Goal: Information Seeking & Learning: Check status

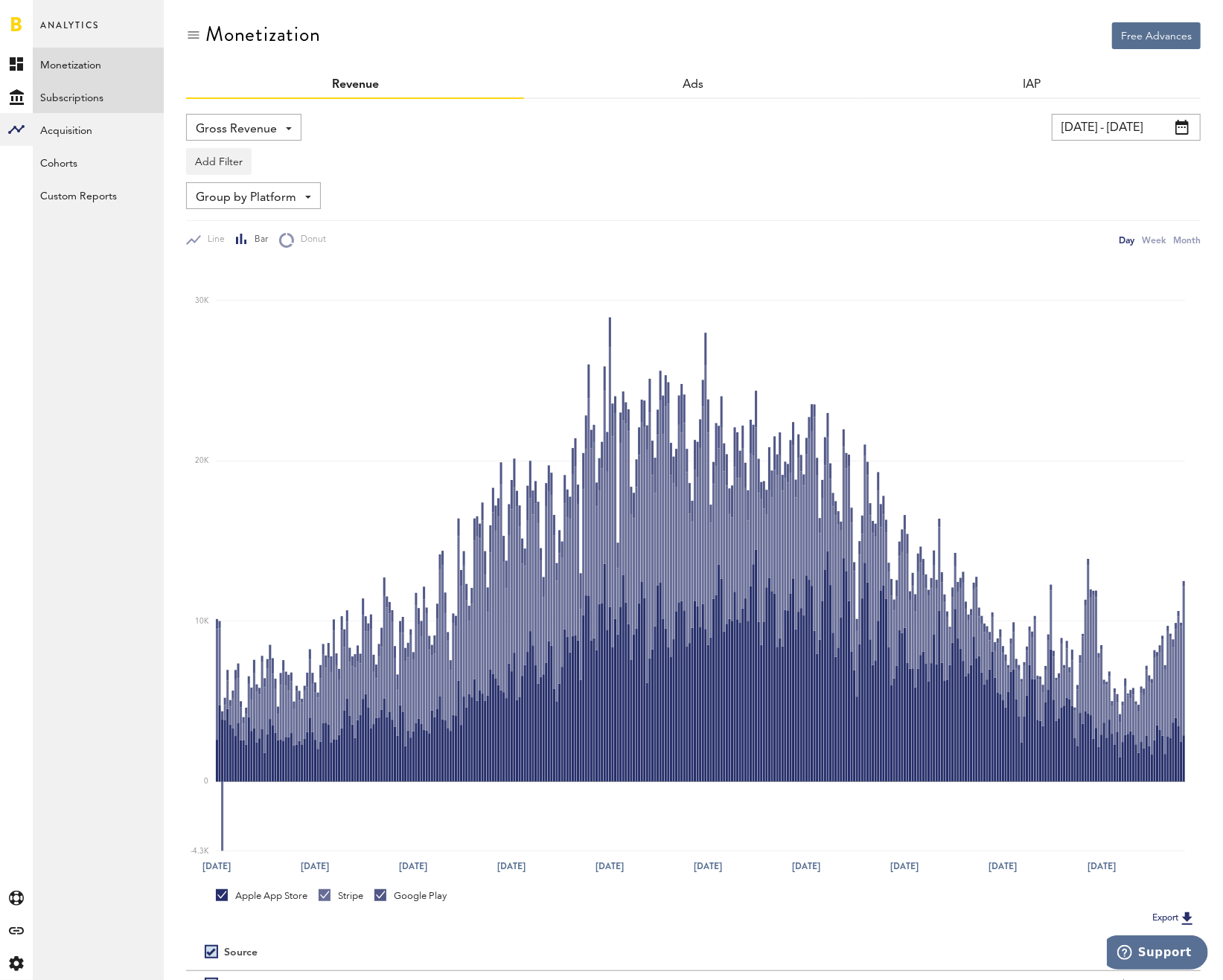
click at [112, 103] on link "Subscriptions" at bounding box center [98, 96] width 131 height 33
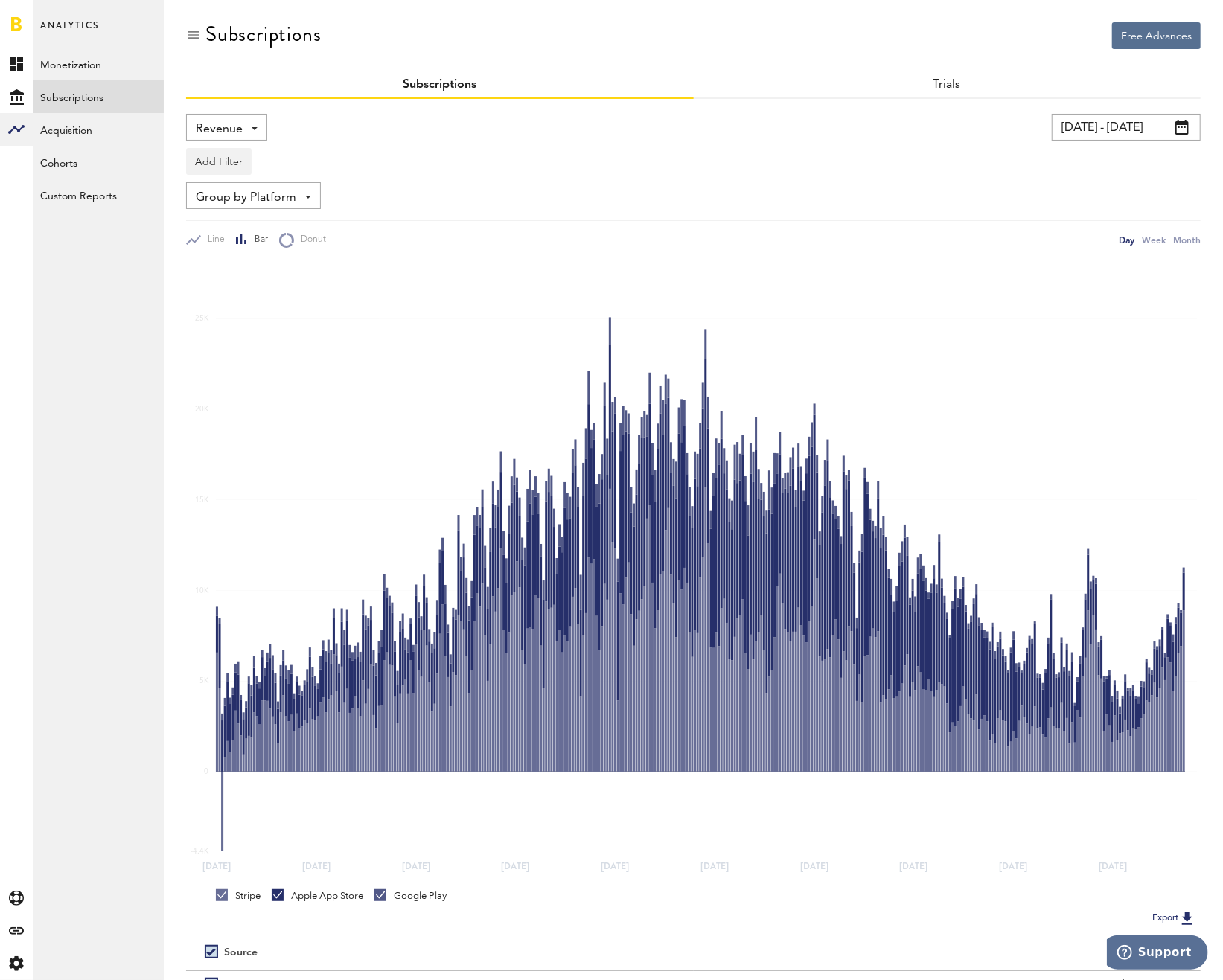
click at [191, 117] on div "Revenue Revenue MRR Actives Trial Status Billing Retries New Subscriptions Rene…" at bounding box center [227, 128] width 81 height 26
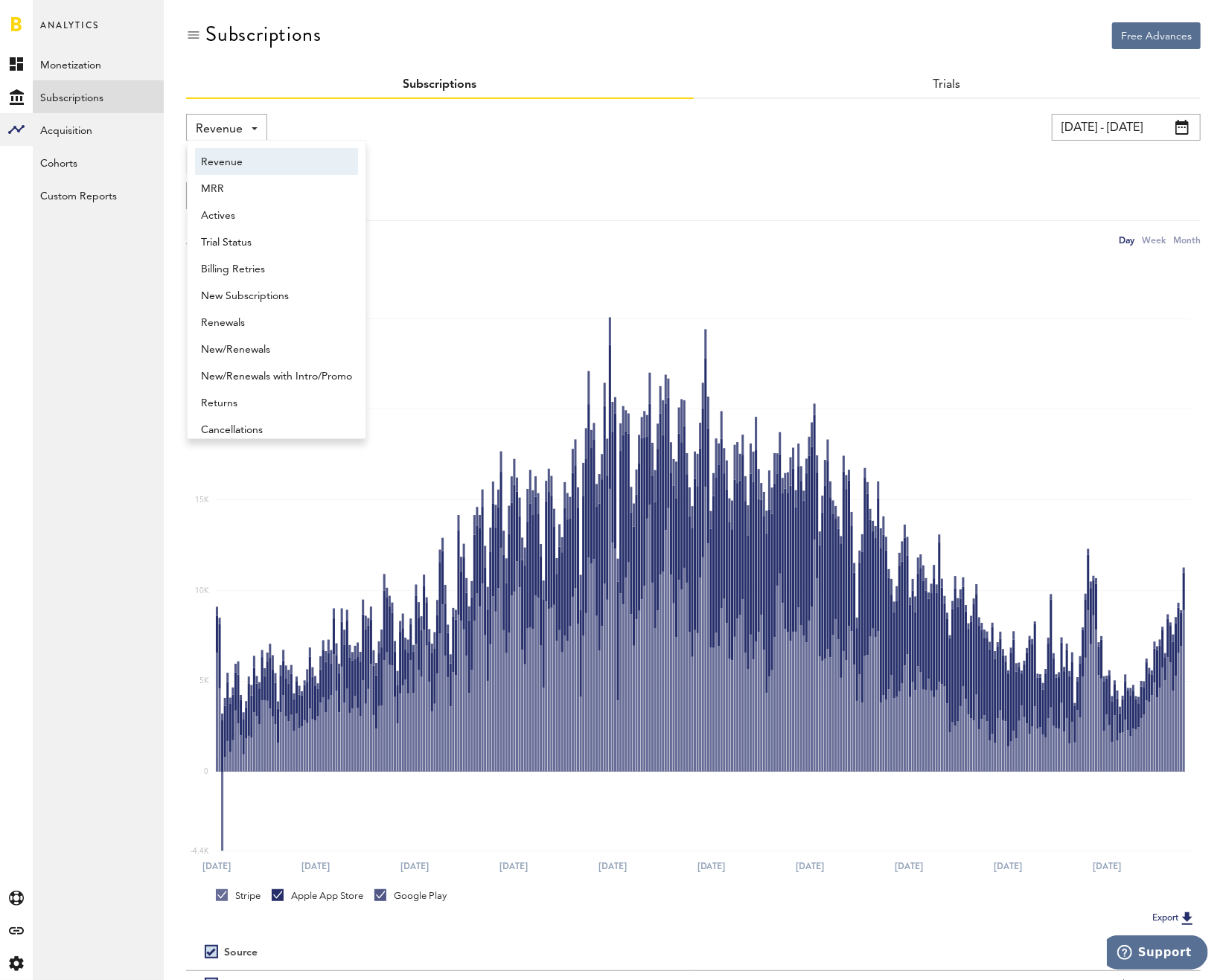
scroll to position [8, 0]
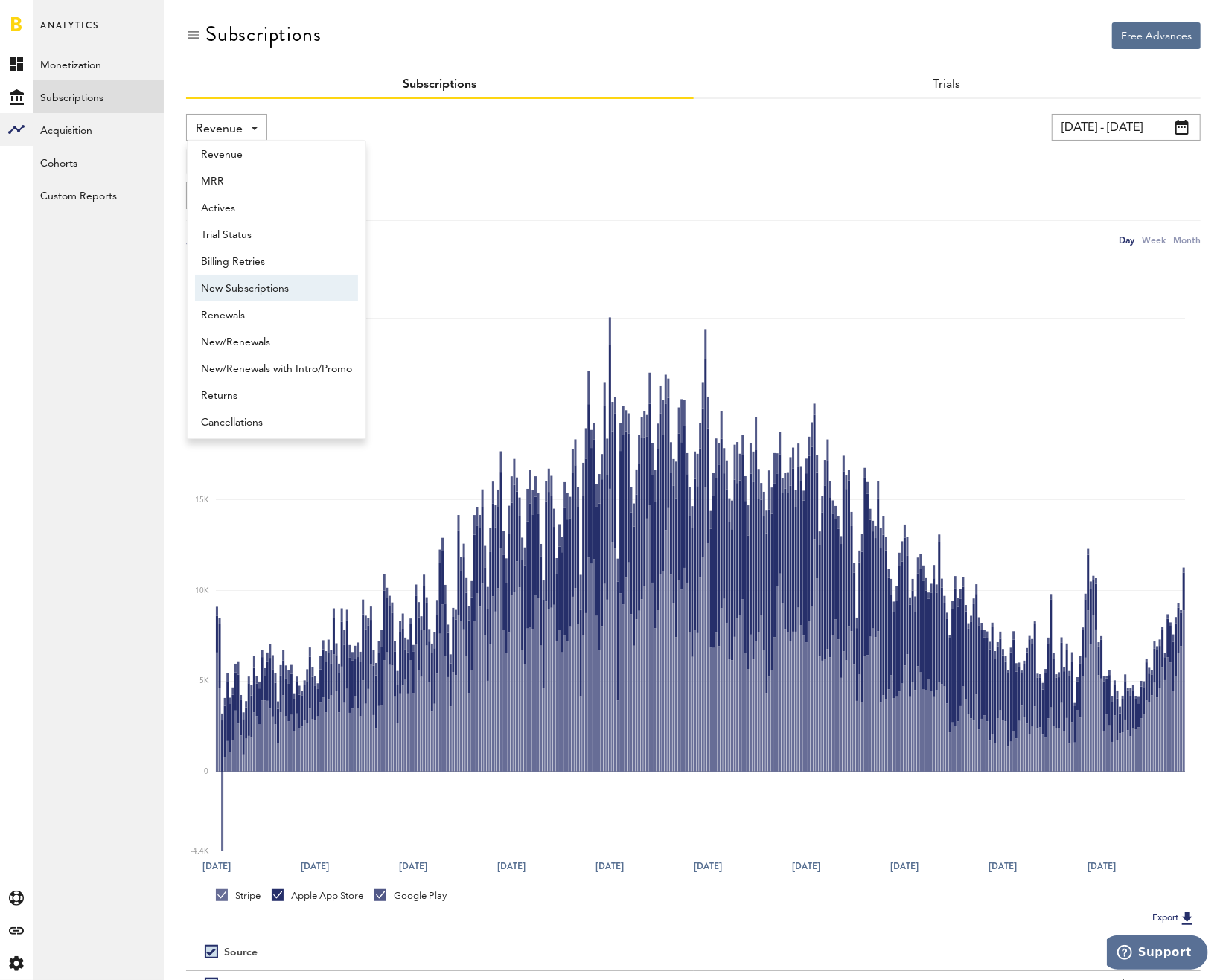
click at [248, 285] on span "New Subscriptions" at bounding box center [277, 288] width 151 height 26
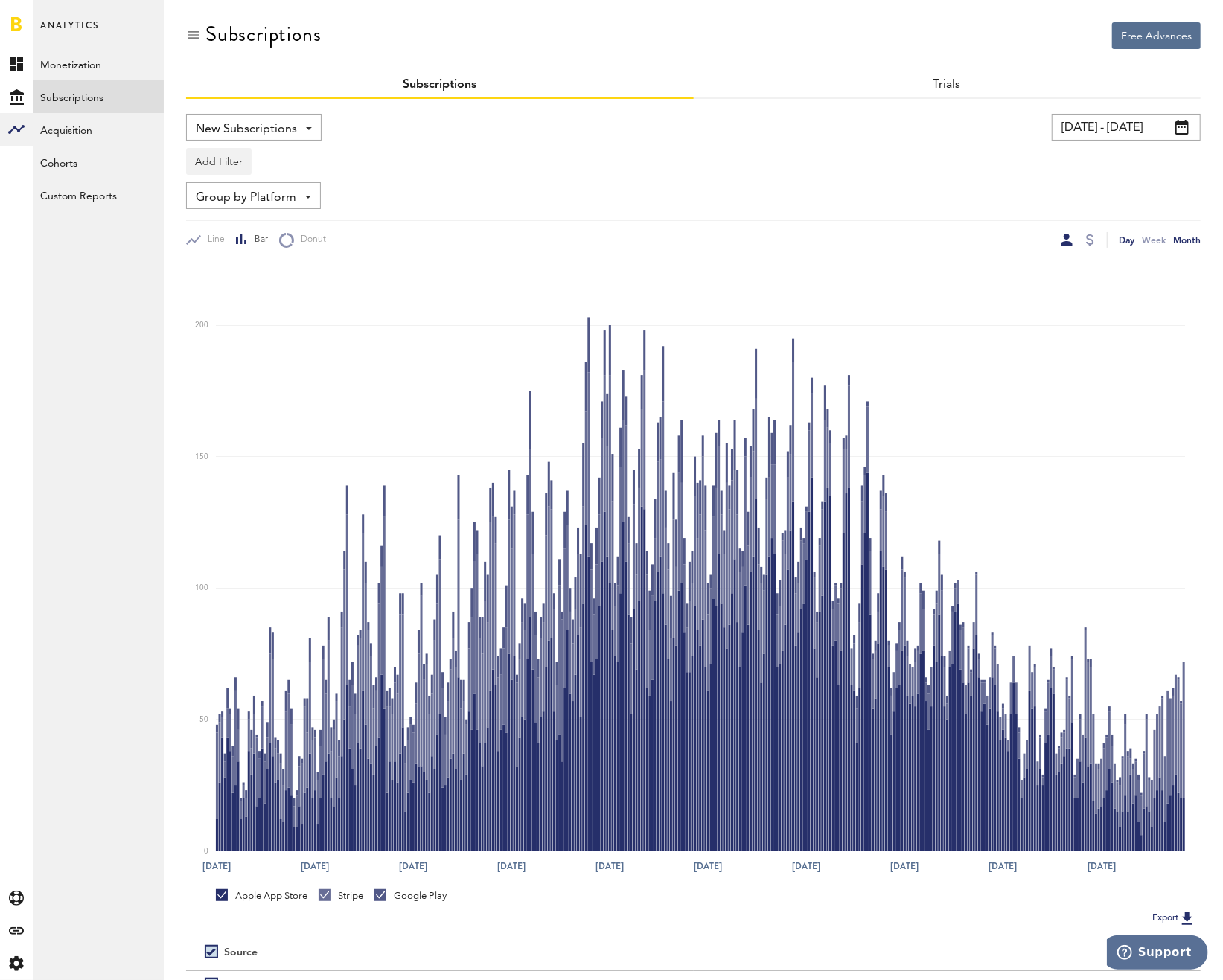
click at [1186, 243] on div "Month" at bounding box center [1186, 240] width 27 height 16
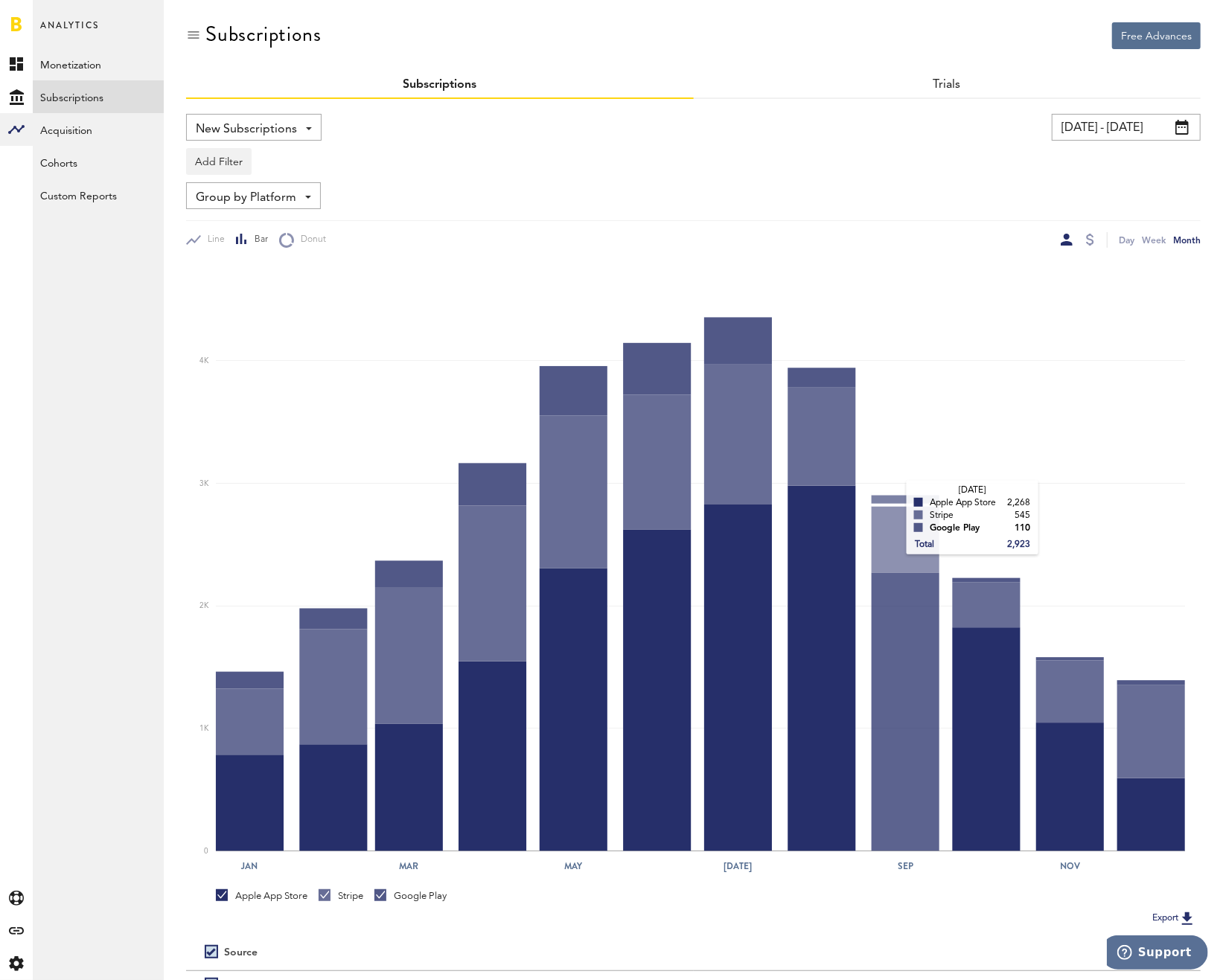
scroll to position [150, 0]
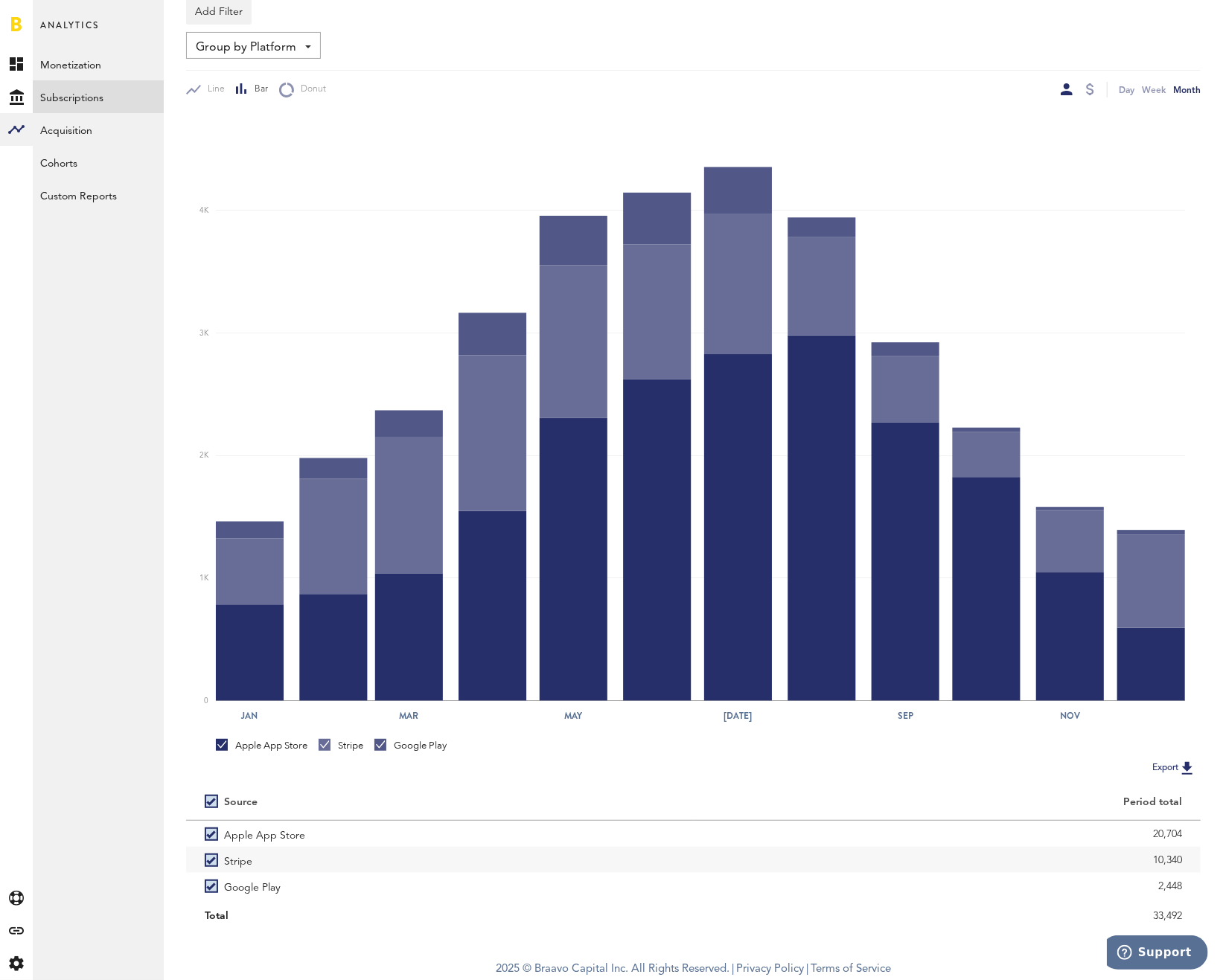
click at [1096, 90] on div "Day Week Month" at bounding box center [947, 90] width 508 height 16
click at [1094, 86] on div at bounding box center [1090, 90] width 12 height 16
click at [1093, 83] on div at bounding box center [1090, 89] width 9 height 12
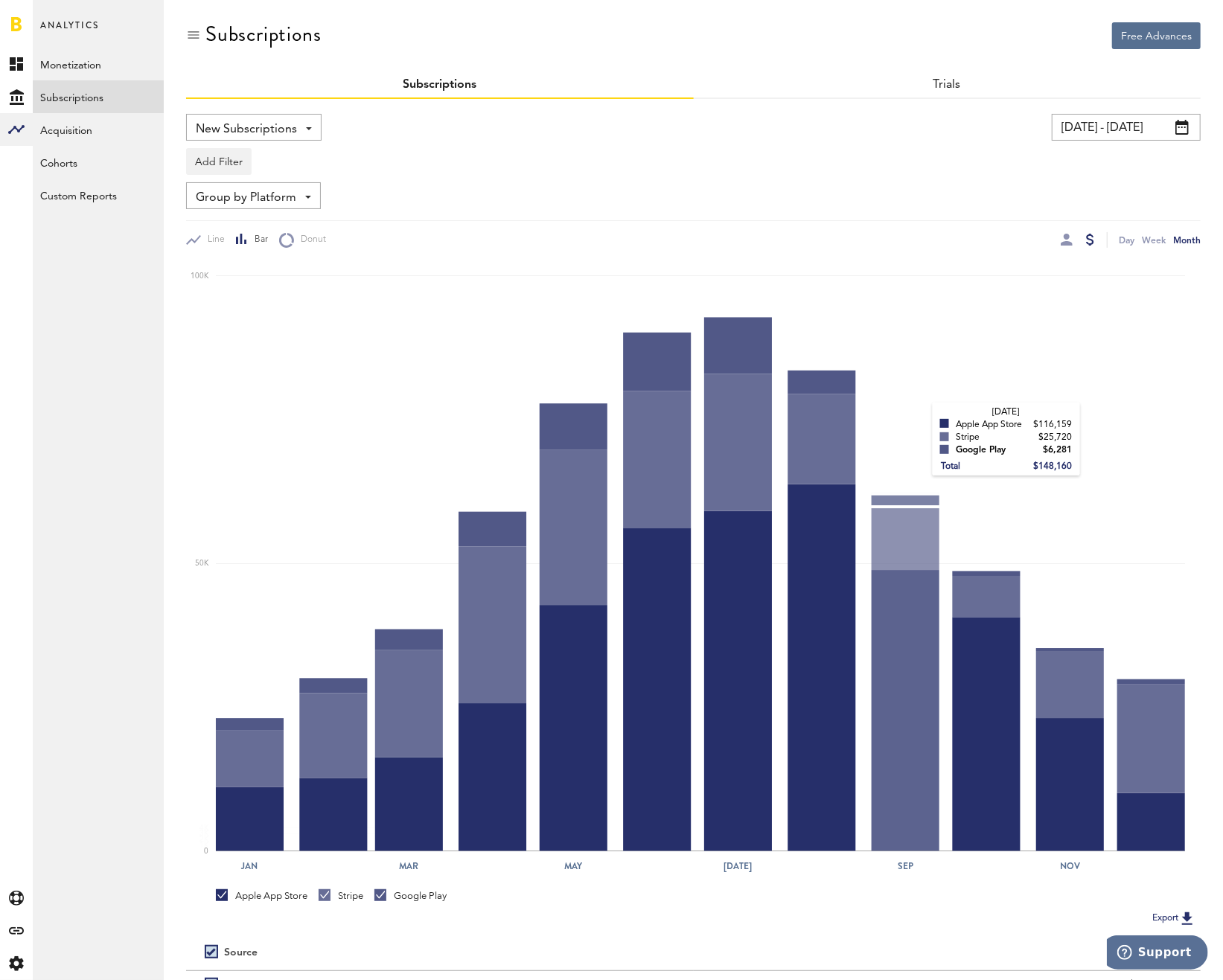
scroll to position [150, 0]
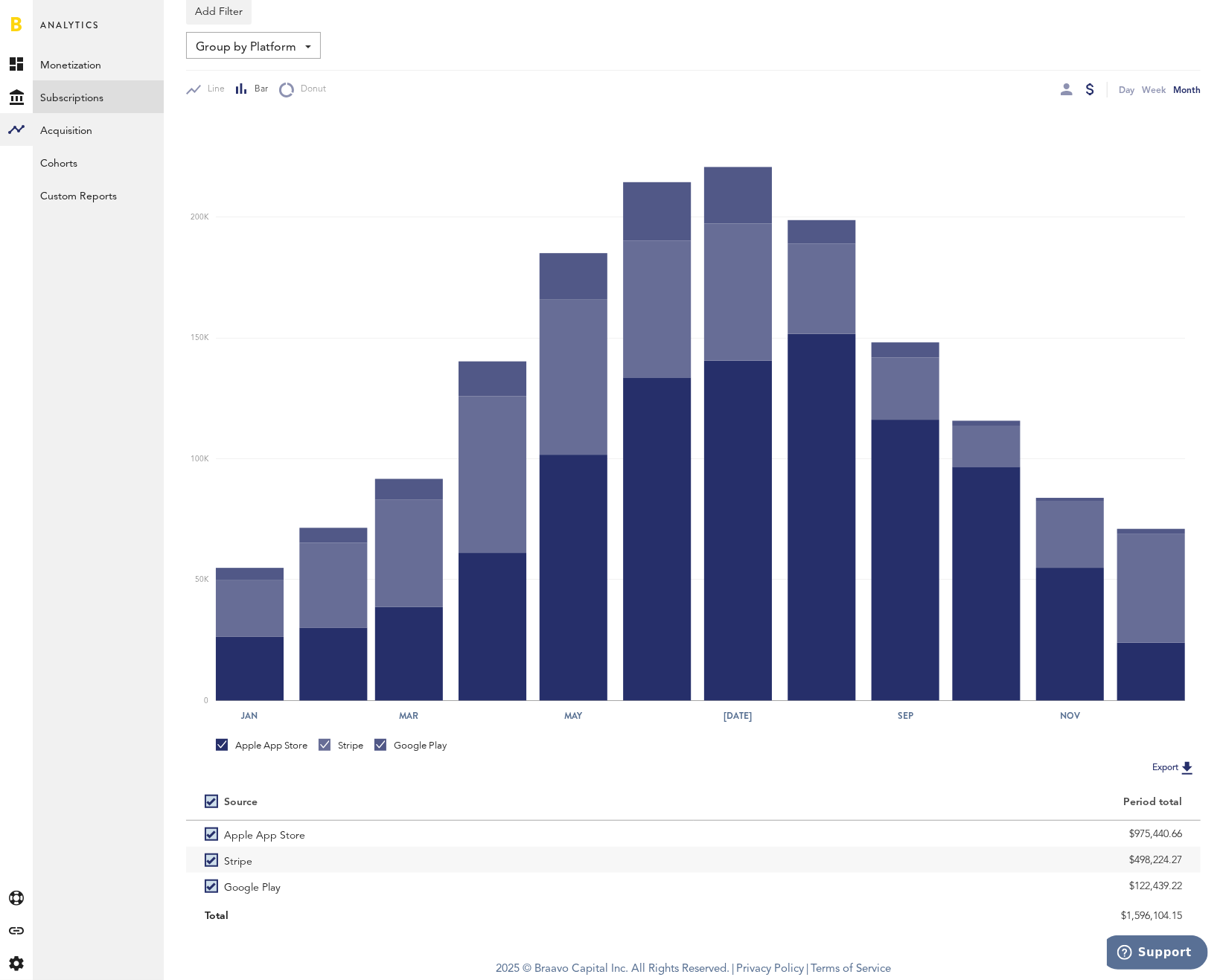
drag, startPoint x: 1120, startPoint y: 823, endPoint x: 1206, endPoint y: 842, distance: 88.1
click at [1206, 842] on div "Free Advances Subscriptions Subscriptions Trials New Subscriptions Revenue MRR …" at bounding box center [693, 401] width 1059 height 1102
drag, startPoint x: 1111, startPoint y: 858, endPoint x: 1235, endPoint y: 856, distance: 124.0
click at [1222, 856] on html "Hello, [PERSON_NAME] Log Out Created with Sketch. Created with Sketch. Created …" at bounding box center [612, 415] width 1223 height 1131
drag, startPoint x: 1124, startPoint y: 885, endPoint x: 1265, endPoint y: 893, distance: 141.2
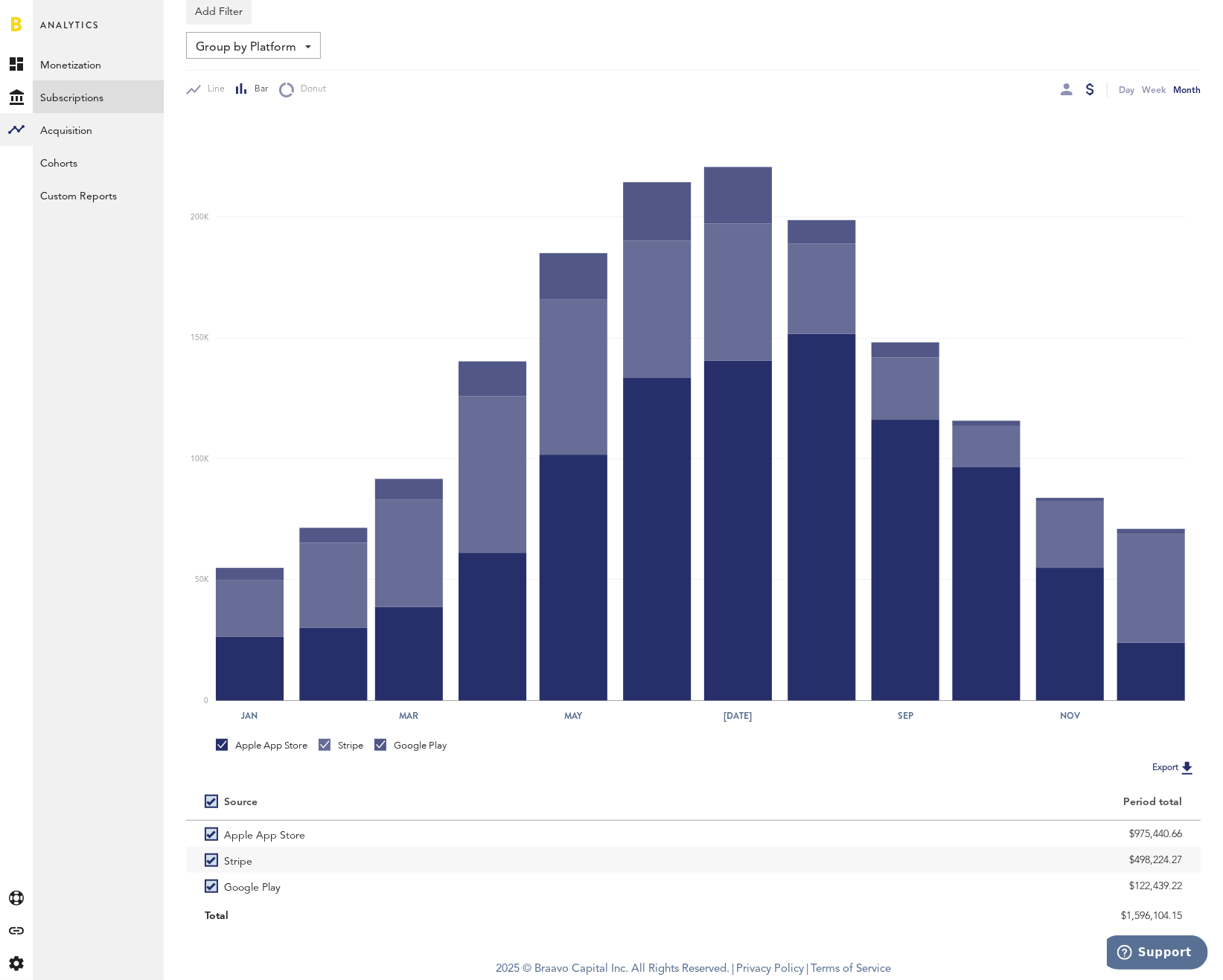
click at [1222, 893] on html "Hello, [PERSON_NAME] Log Out Created with Sketch. Created with Sketch. Created …" at bounding box center [612, 415] width 1223 height 1131
copy div "$122,439.22"
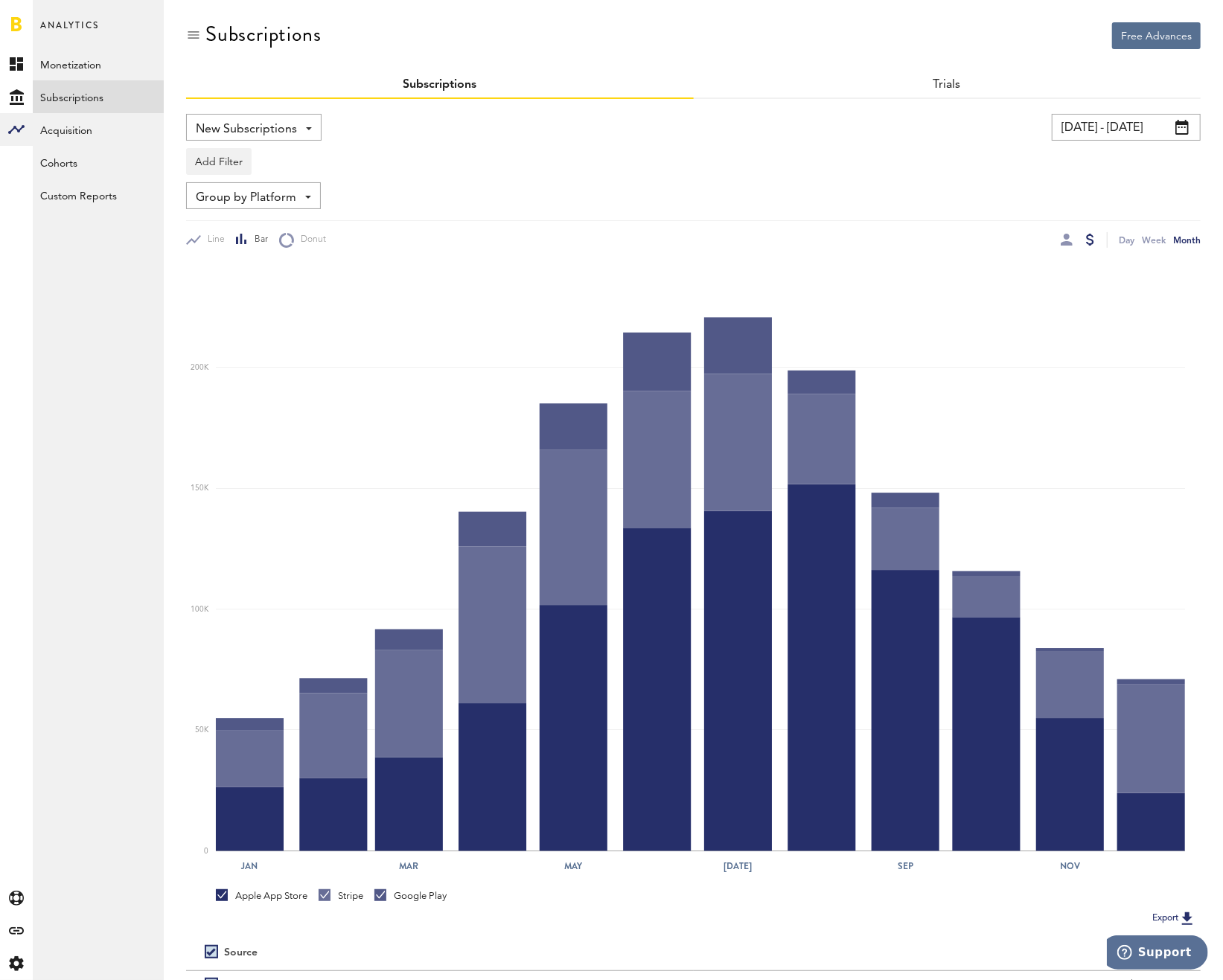
click at [1146, 119] on input "[DATE] - [DATE]" at bounding box center [1127, 128] width 149 height 26
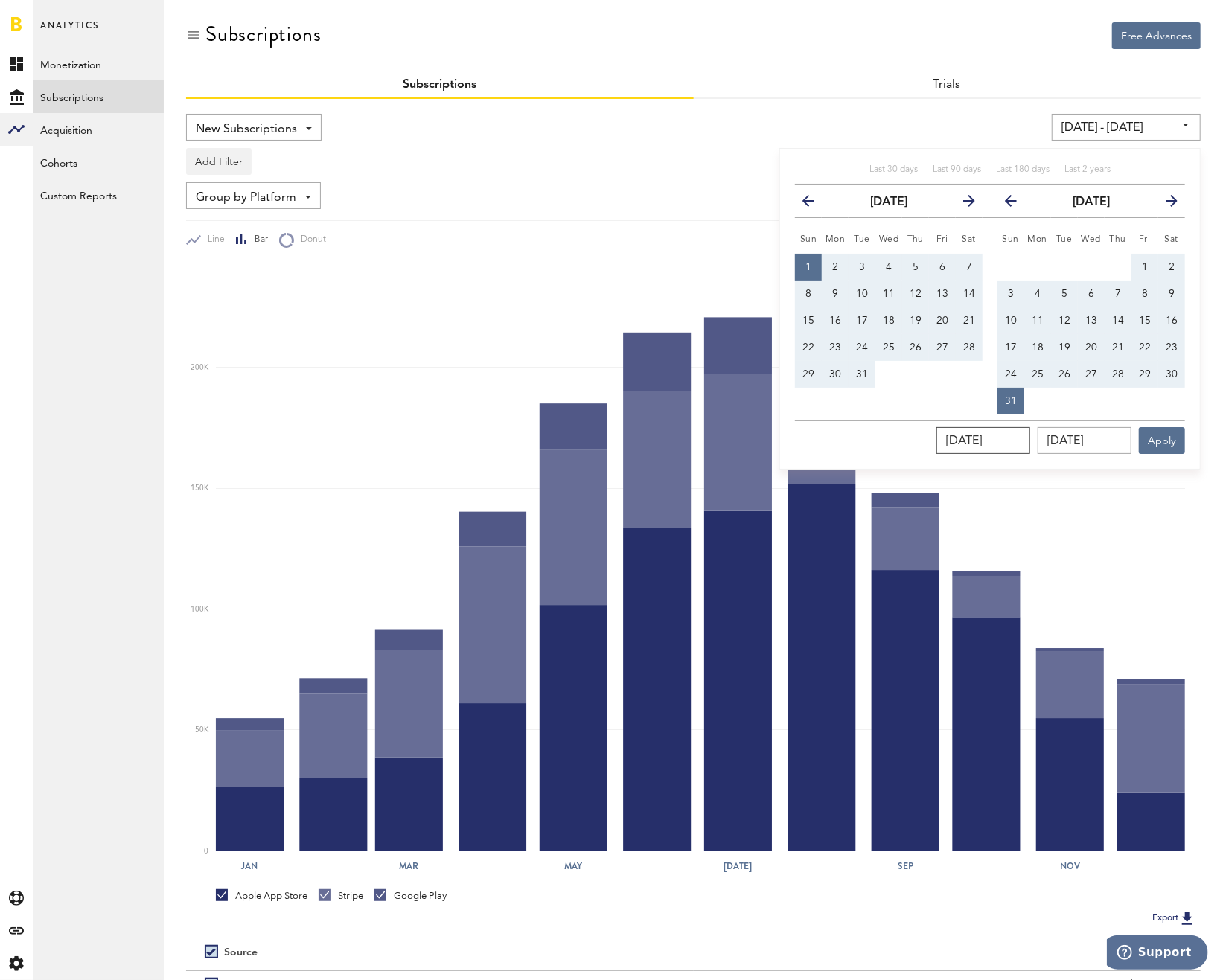
click at [1030, 434] on input "[DATE]" at bounding box center [983, 440] width 94 height 26
type input "01/01/202_"
type input "[DATE] - [DATE]"
type input "[DATE]"
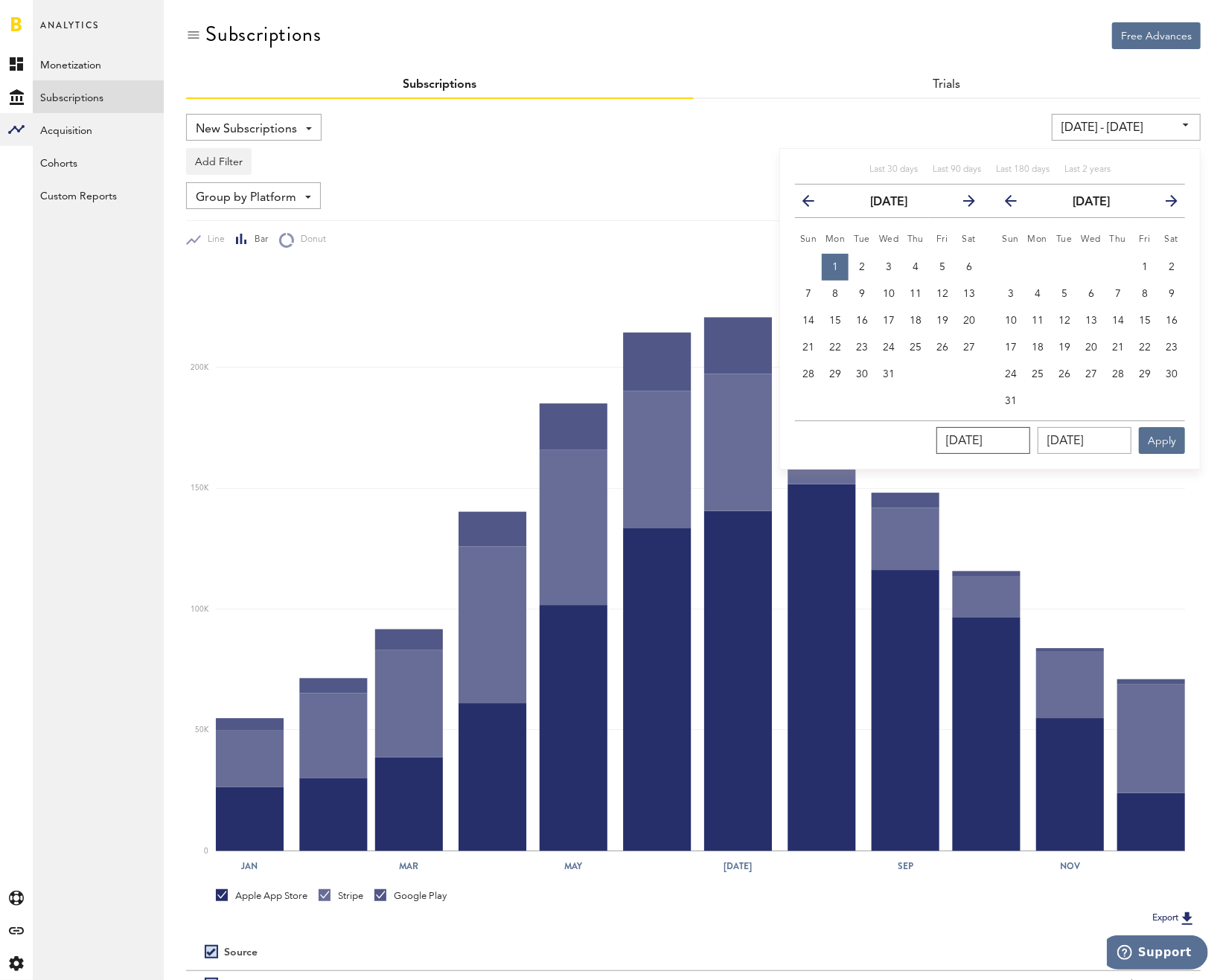
type input "[DATE]"
click at [1071, 436] on input "[DATE]" at bounding box center [1084, 440] width 94 height 26
type input "12/31/202_"
type input "[DATE] - [DATE]"
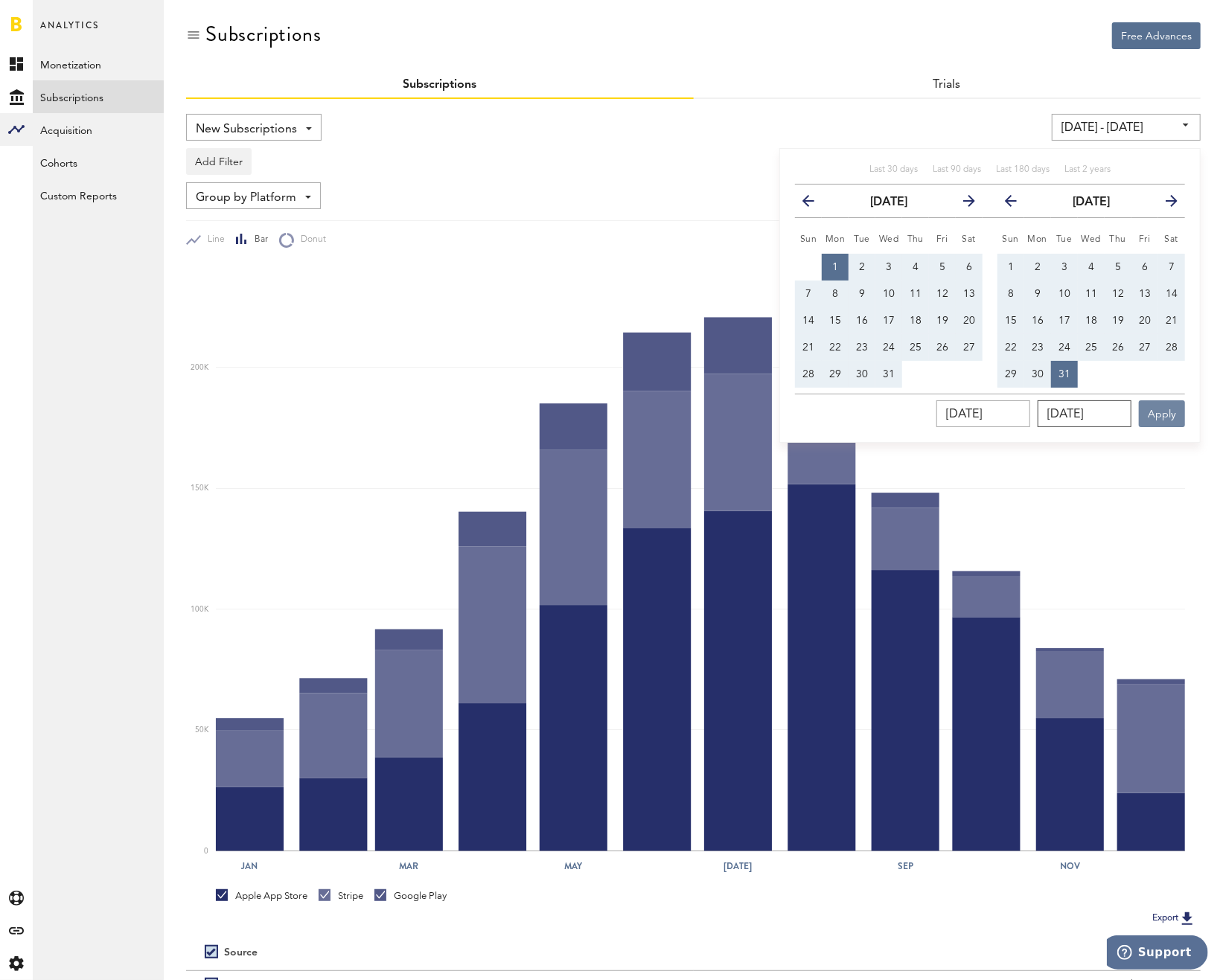
type input "[DATE]"
click at [1169, 415] on button "Apply" at bounding box center [1162, 414] width 46 height 26
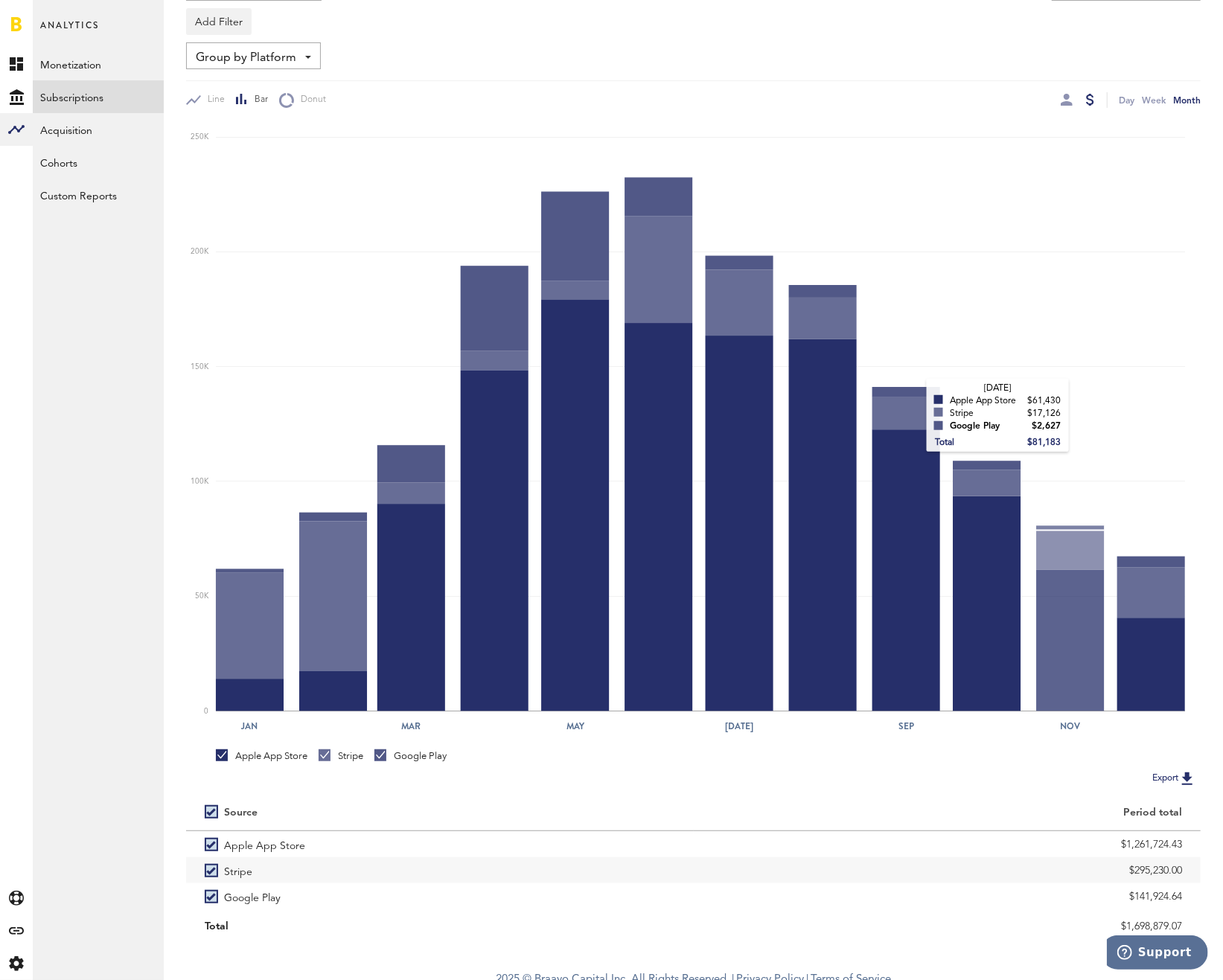
scroll to position [150, 0]
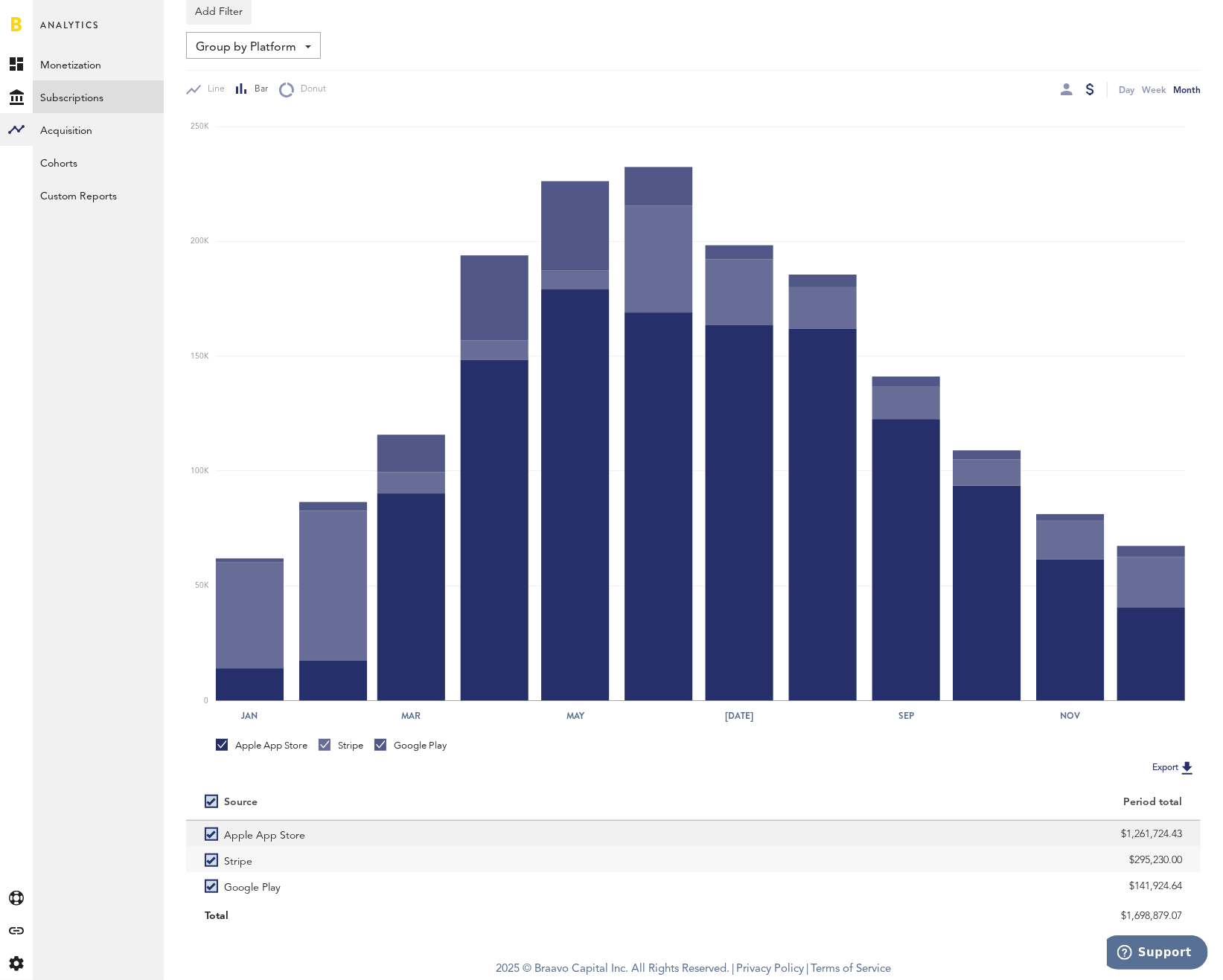
drag, startPoint x: 1107, startPoint y: 836, endPoint x: 1187, endPoint y: 832, distance: 80.1
click at [1187, 832] on div "$1,261,724.43" at bounding box center [947, 834] width 508 height 26
copy div "$1,261,724.43"
drag, startPoint x: 1127, startPoint y: 861, endPoint x: 1197, endPoint y: 869, distance: 70.5
click at [1197, 869] on div "$295,230.00" at bounding box center [947, 860] width 508 height 26
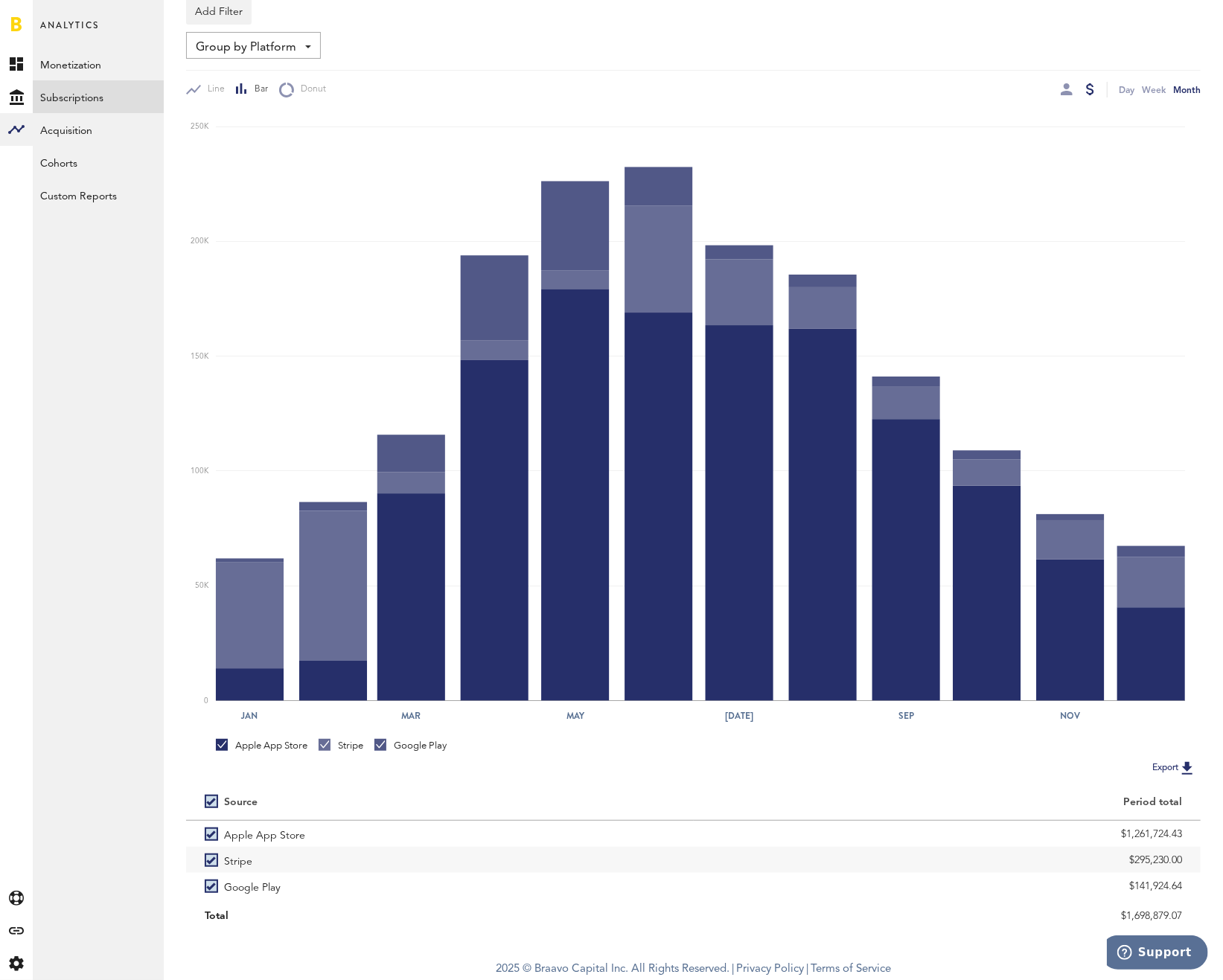
copy div "$295,230.00"
drag, startPoint x: 1117, startPoint y: 884, endPoint x: 1194, endPoint y: 887, distance: 77.1
click at [1194, 887] on div "$141,924.64" at bounding box center [947, 886] width 508 height 26
copy div "$141,924.64"
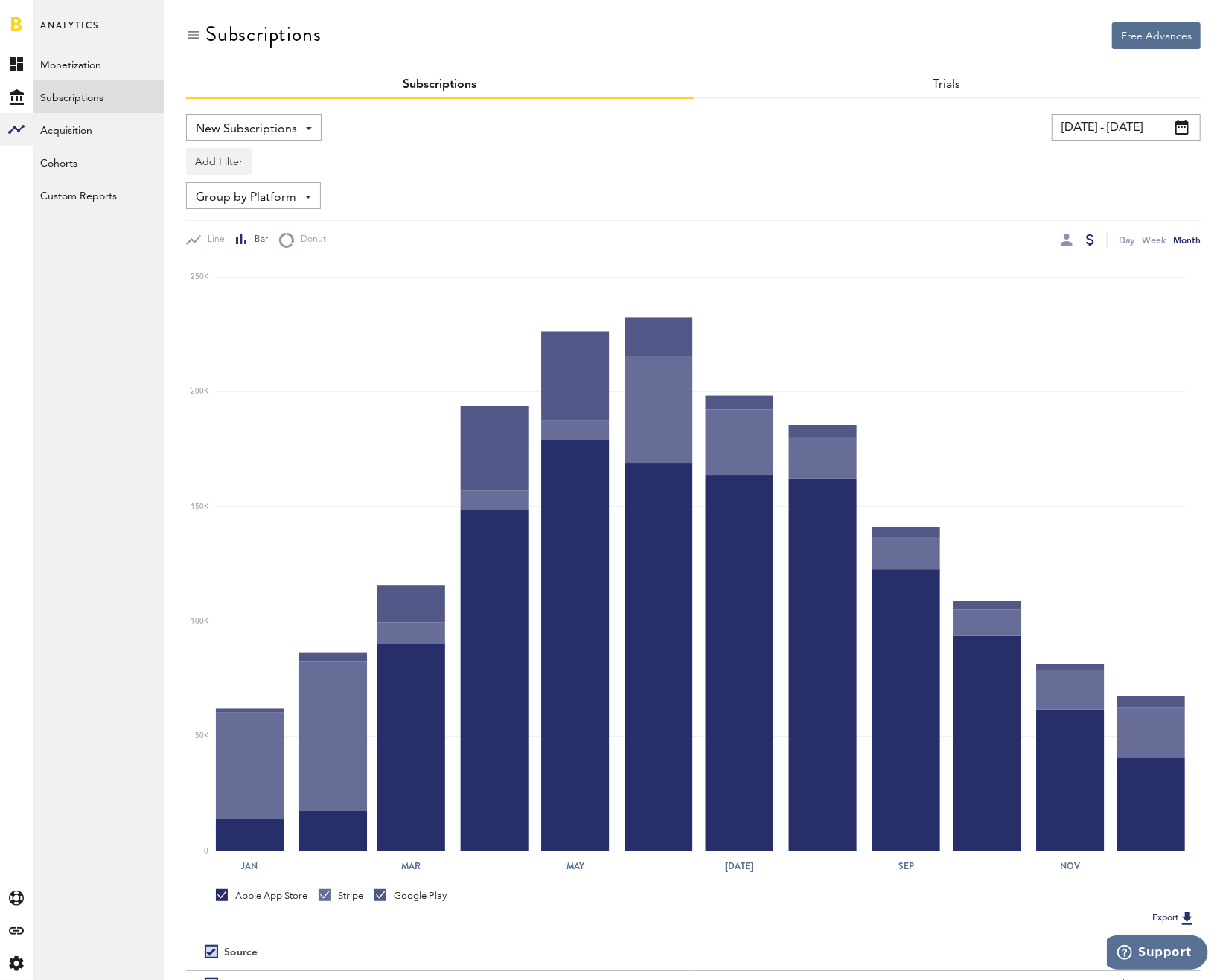
click at [1115, 125] on input "[DATE] - [DATE]" at bounding box center [1127, 128] width 149 height 26
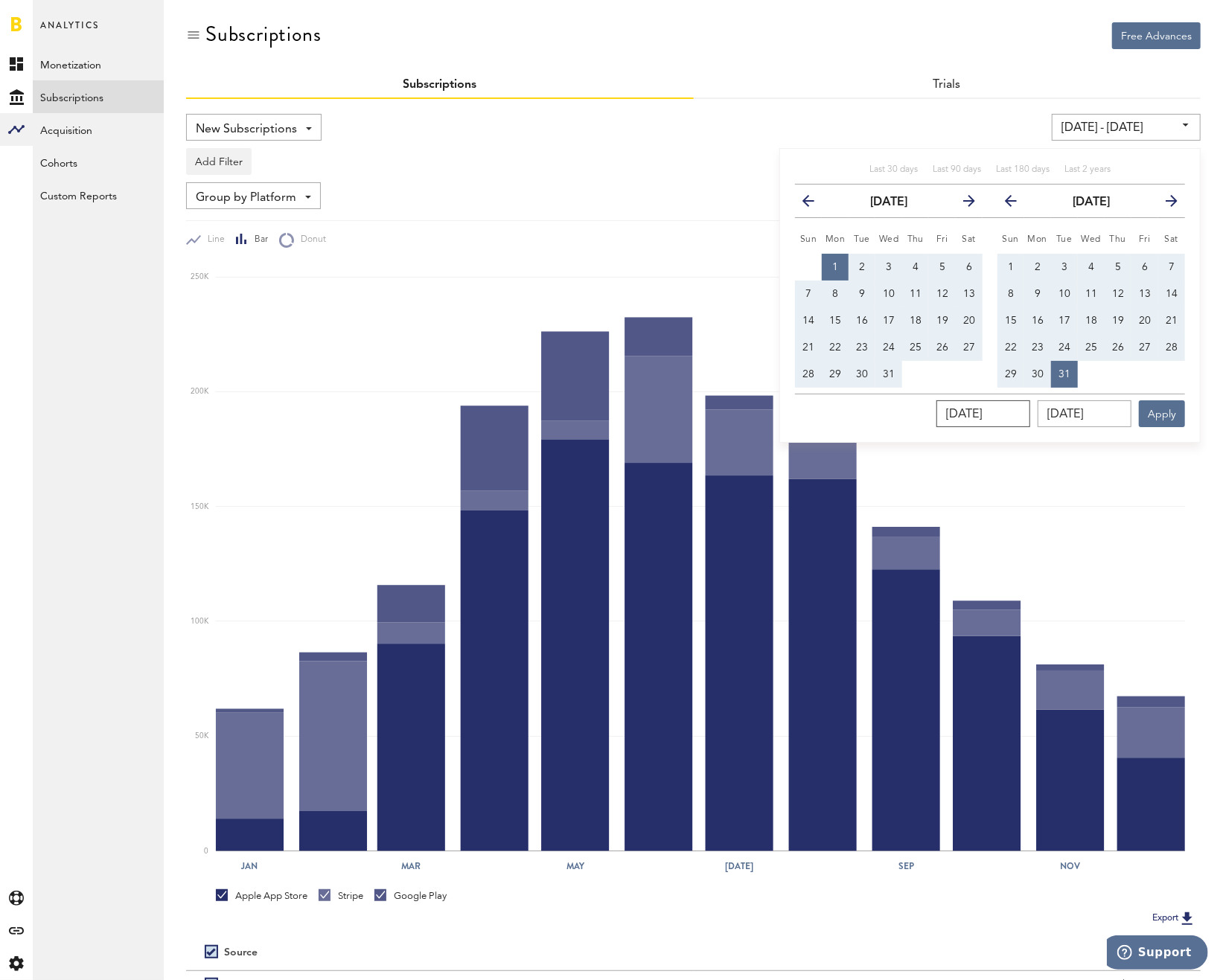
click at [1023, 404] on input "[DATE]" at bounding box center [983, 414] width 94 height 26
type input "[DATE]"
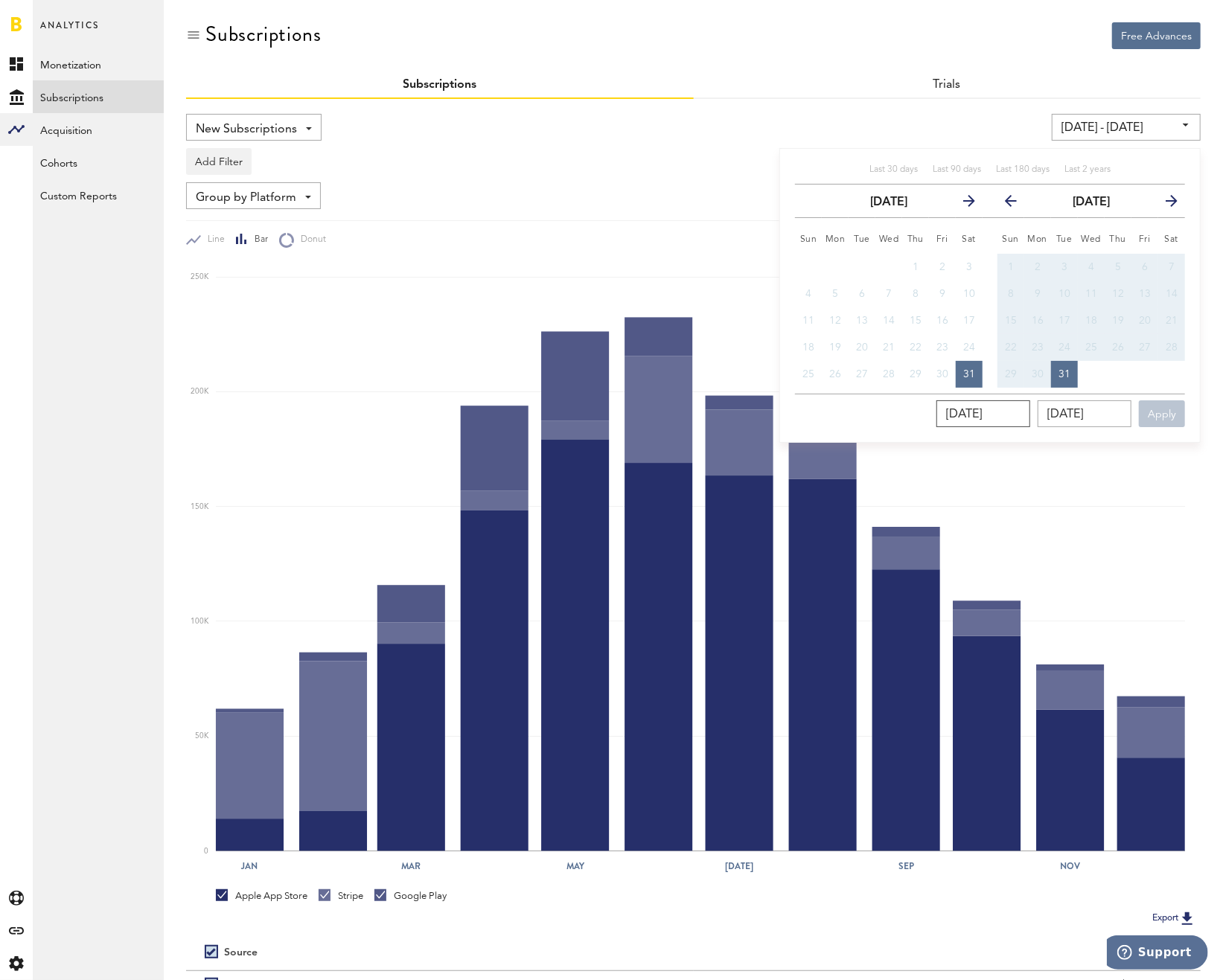
type input "[DATE] - [DATE]"
drag, startPoint x: 1031, startPoint y: 408, endPoint x: 972, endPoint y: 415, distance: 59.4
click at [972, 415] on input "[DATE]" at bounding box center [983, 414] width 94 height 26
drag, startPoint x: 972, startPoint y: 414, endPoint x: 1075, endPoint y: 412, distance: 103.0
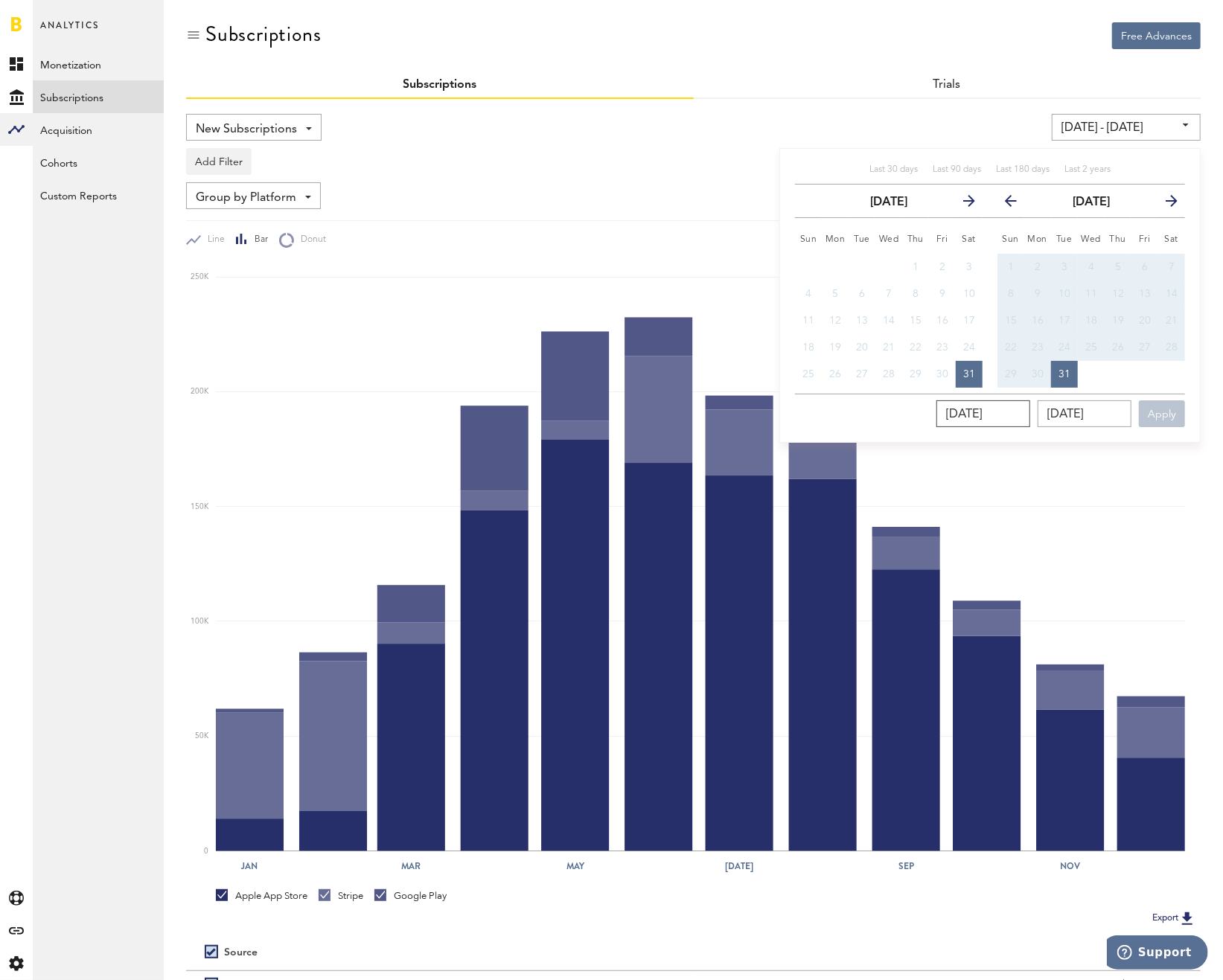
click at [1075, 412] on div "[DATE] [DATE] Apply You can view up to 2 years of data." at bounding box center [990, 410] width 390 height 33
type input "[DATE]"
type input "[DATE] - [DATE]"
type input "[DATE]"
click at [885, 175] on div "Last 30 days" at bounding box center [893, 169] width 48 height 12
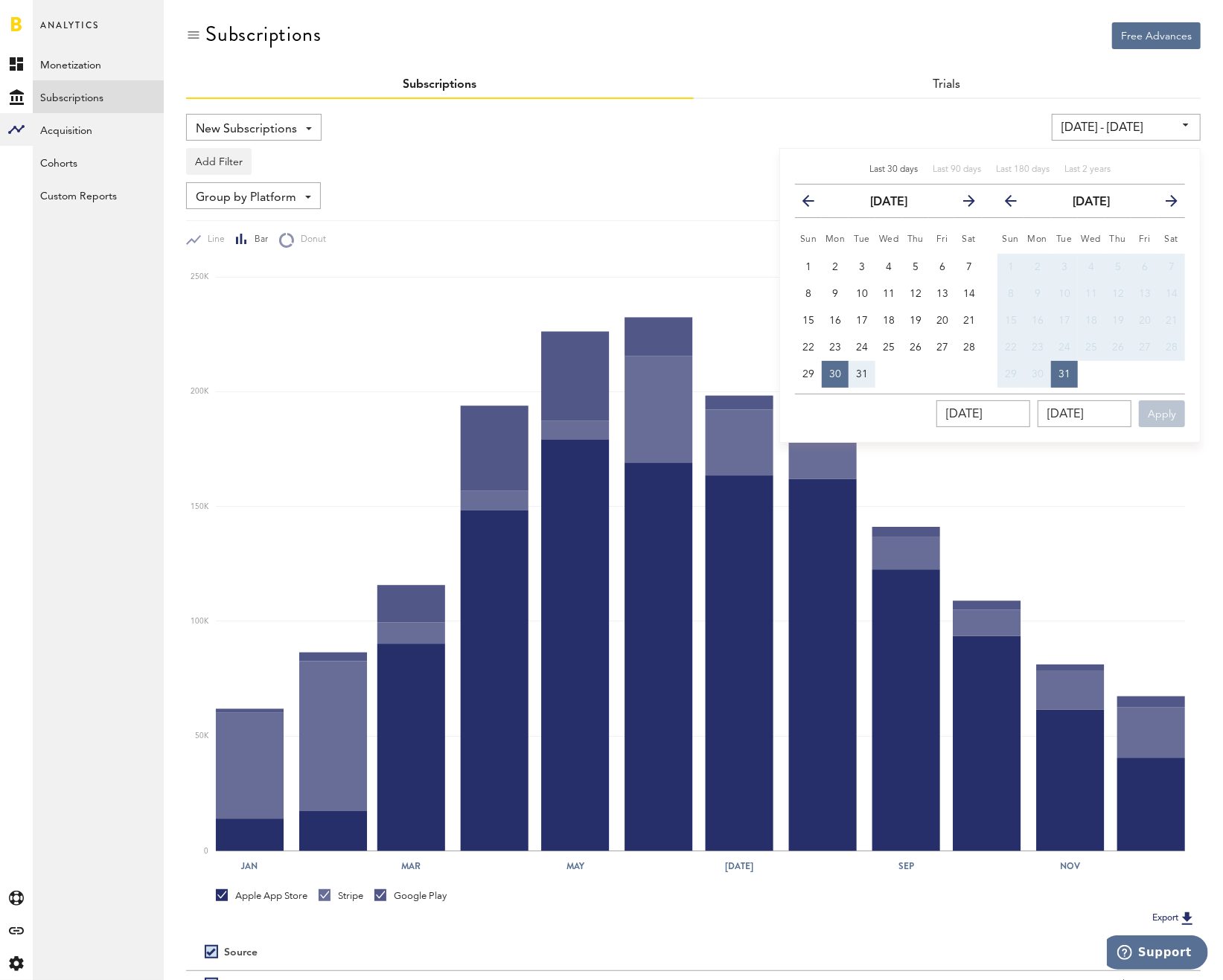
type input "[DATE] - [DATE]"
type input "[DATE]"
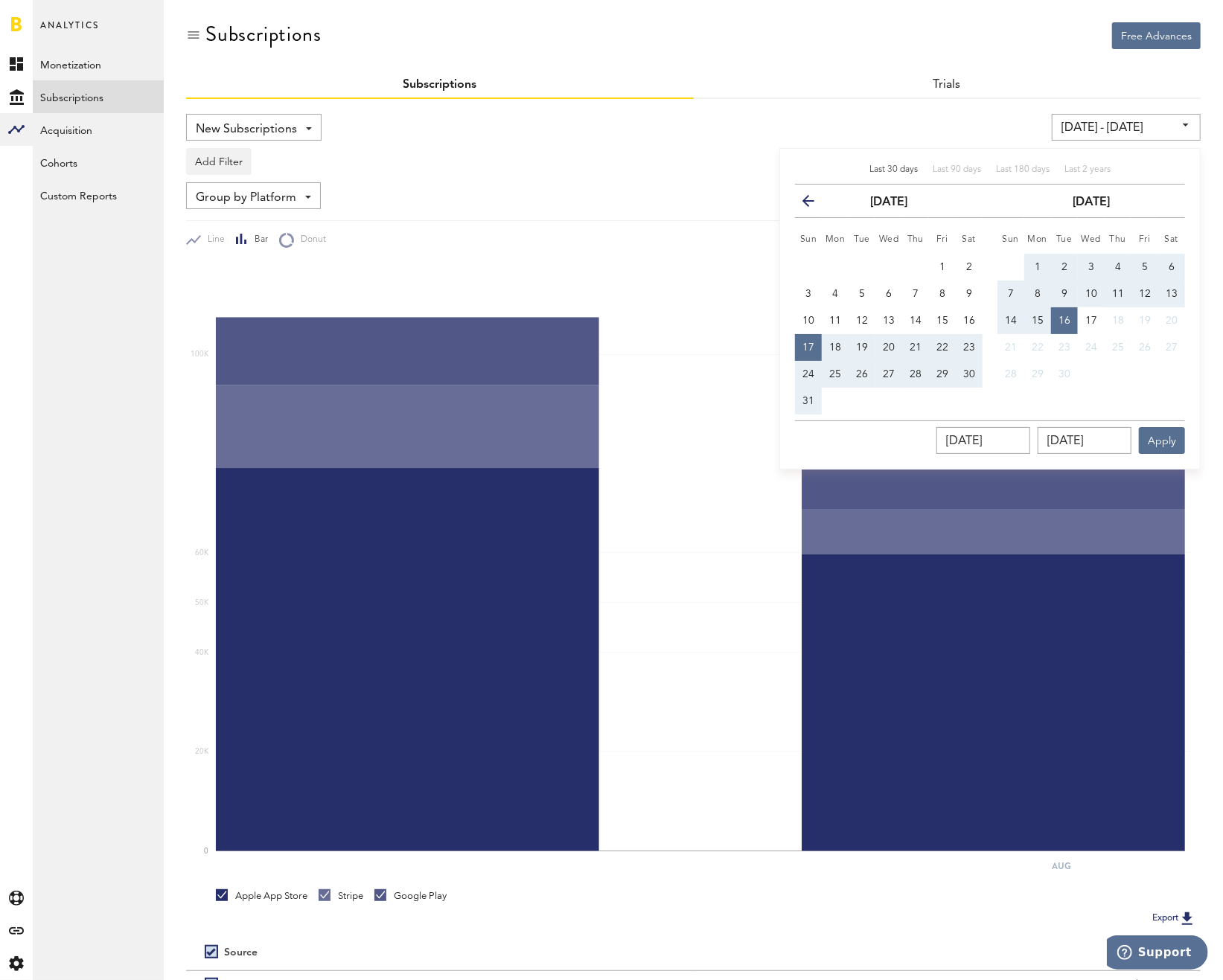
click at [815, 204] on icon "button" at bounding box center [815, 204] width 0 height 0
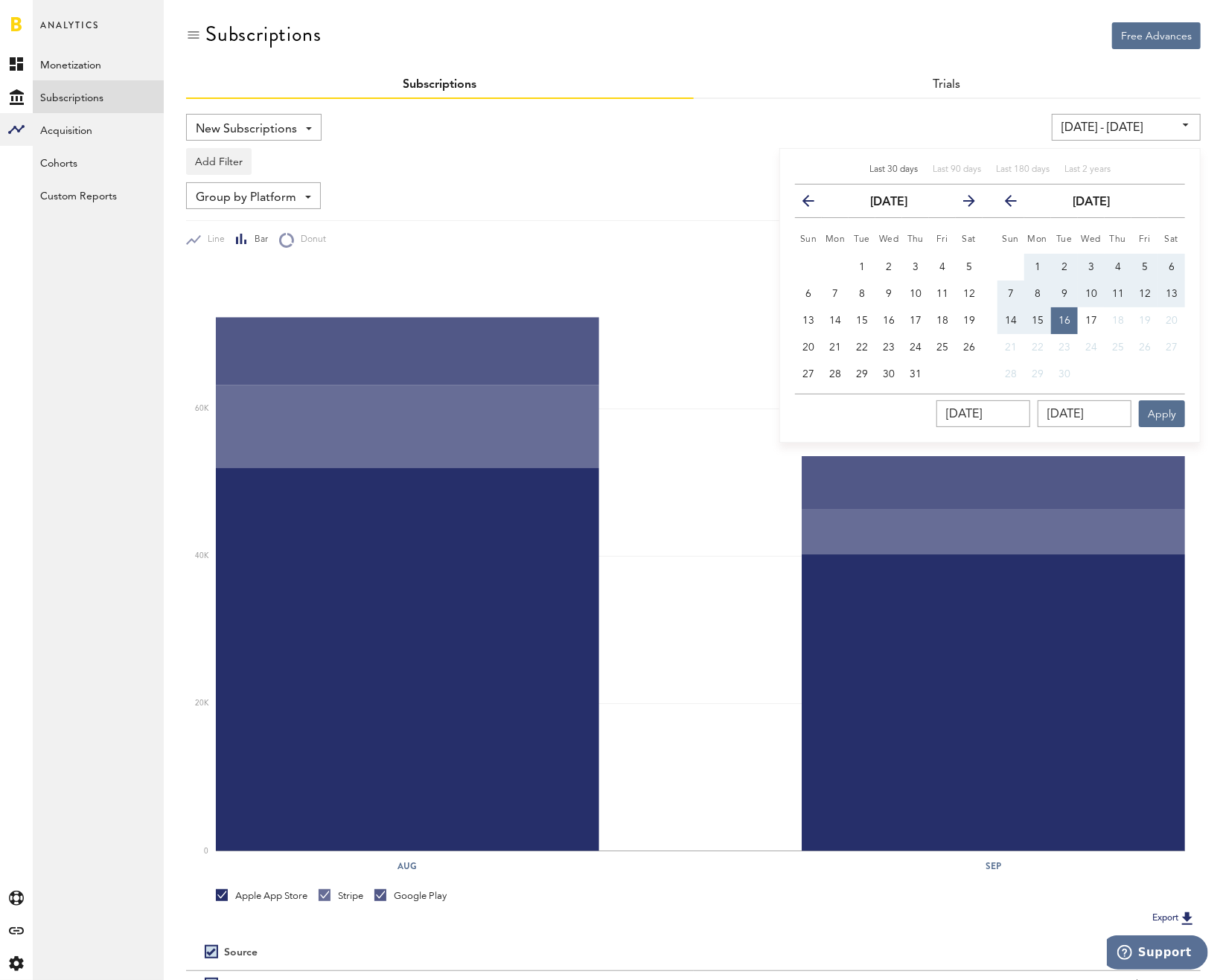
click at [815, 204] on icon "button" at bounding box center [815, 204] width 0 height 0
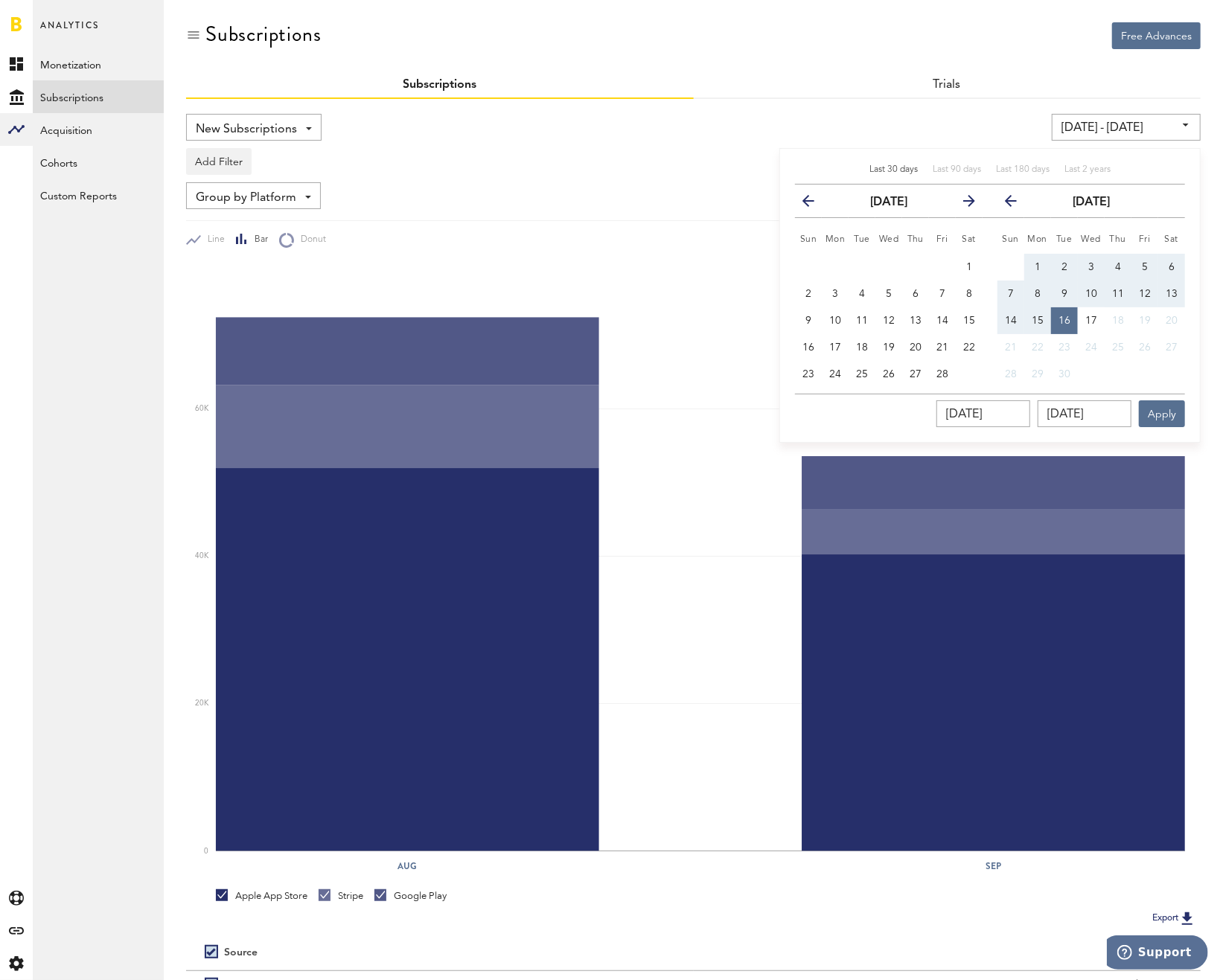
click at [815, 204] on icon "button" at bounding box center [815, 204] width 0 height 0
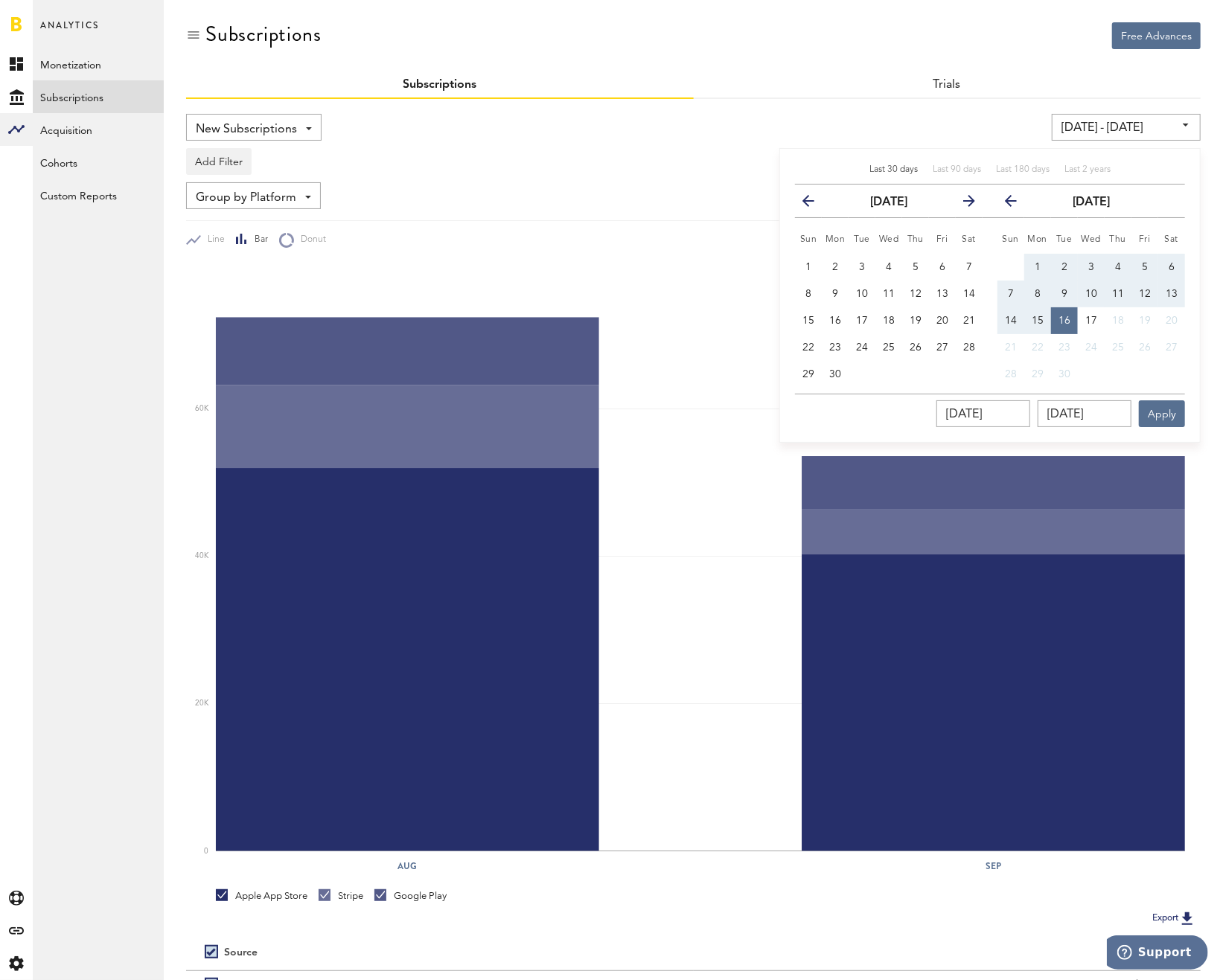
click at [815, 204] on icon "button" at bounding box center [815, 204] width 0 height 0
click at [963, 204] on icon "button" at bounding box center [963, 204] width 0 height 0
click at [818, 266] on button "1" at bounding box center [808, 267] width 26 height 26
type input "[DATE] - [DATE]"
type input "[DATE]"
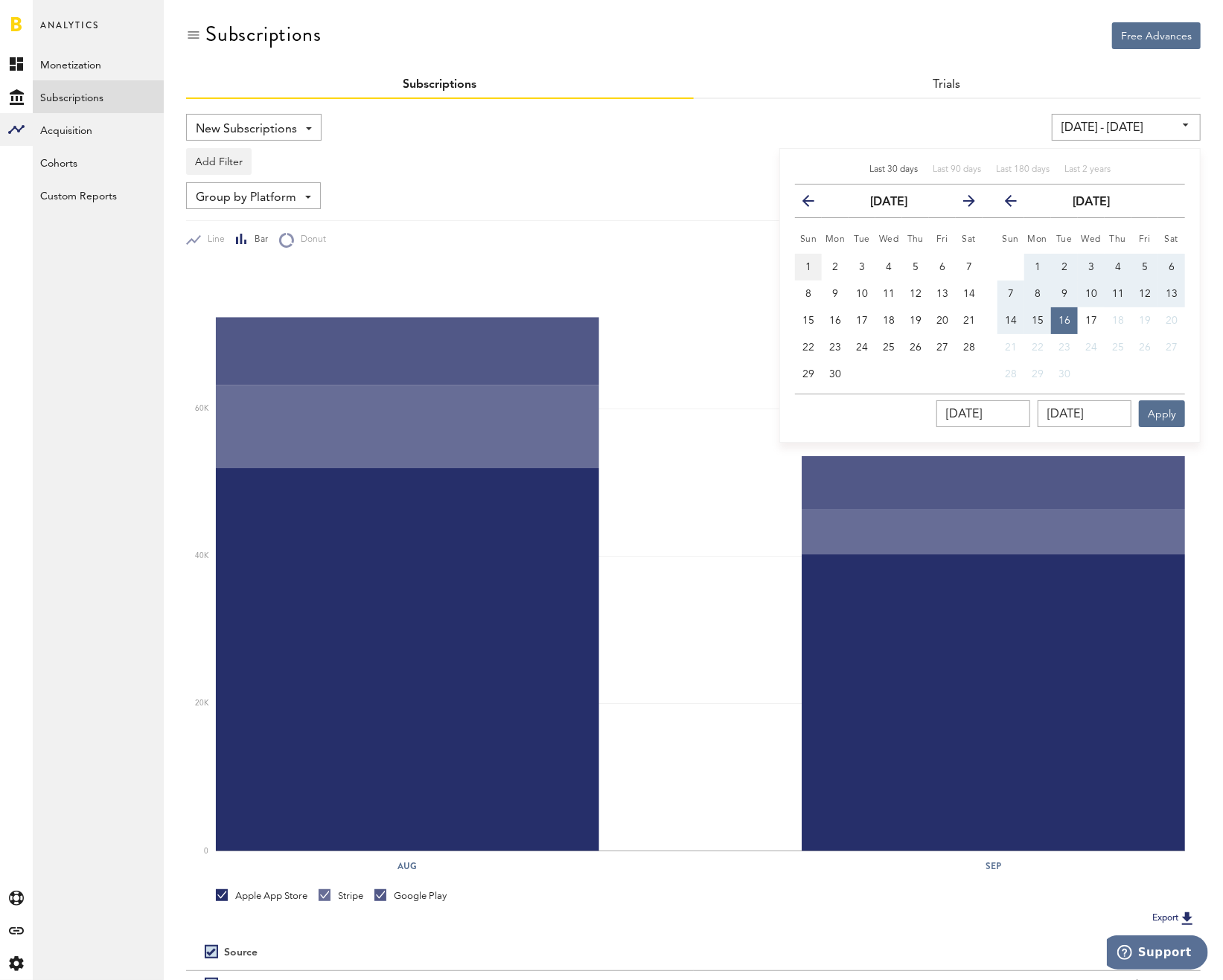
type input "[DATE]"
click at [1017, 204] on icon "button" at bounding box center [1017, 204] width 0 height 0
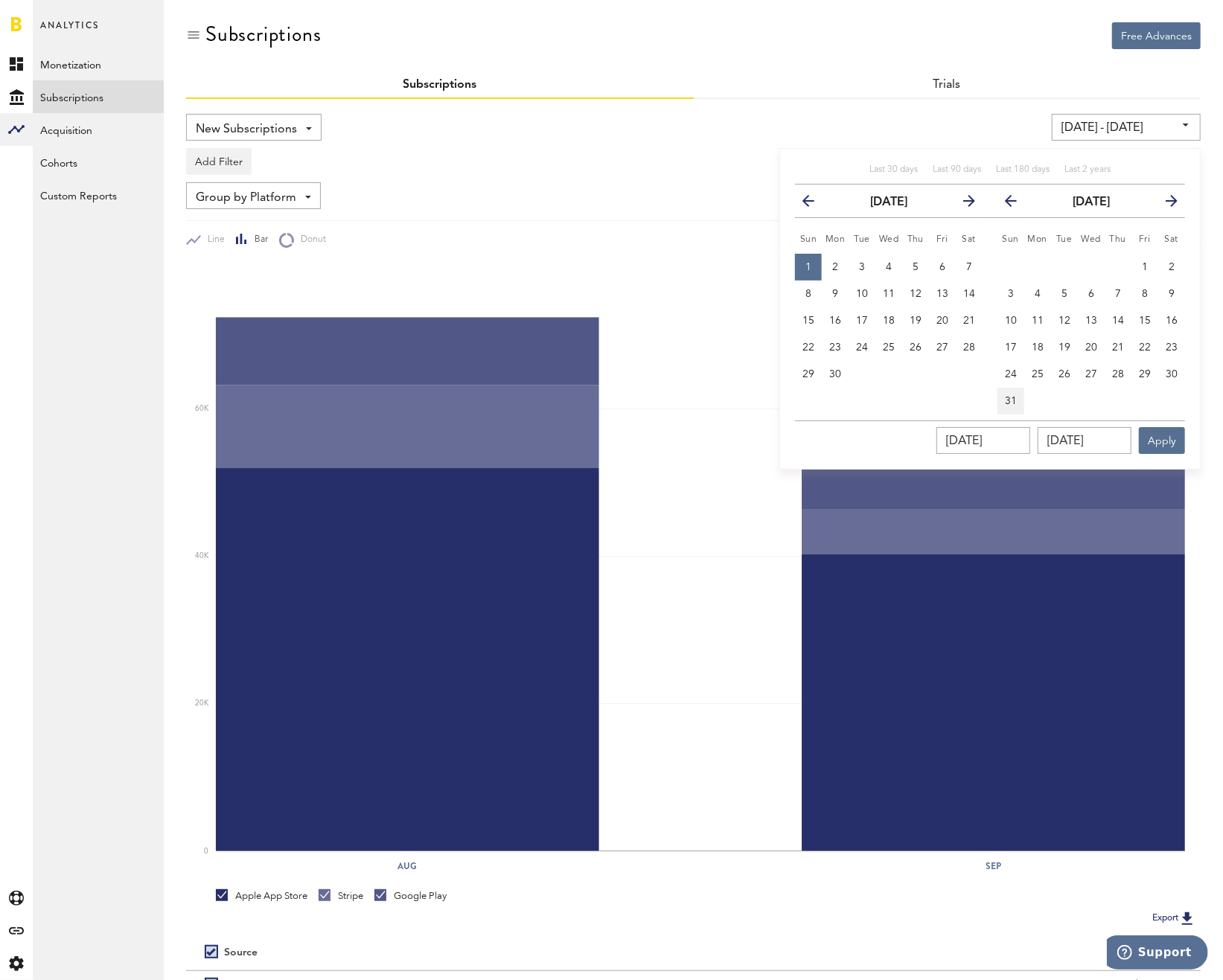
click at [1011, 388] on button "31" at bounding box center [1011, 401] width 26 height 26
type input "[DATE] - [DATE]"
type input "[DATE]"
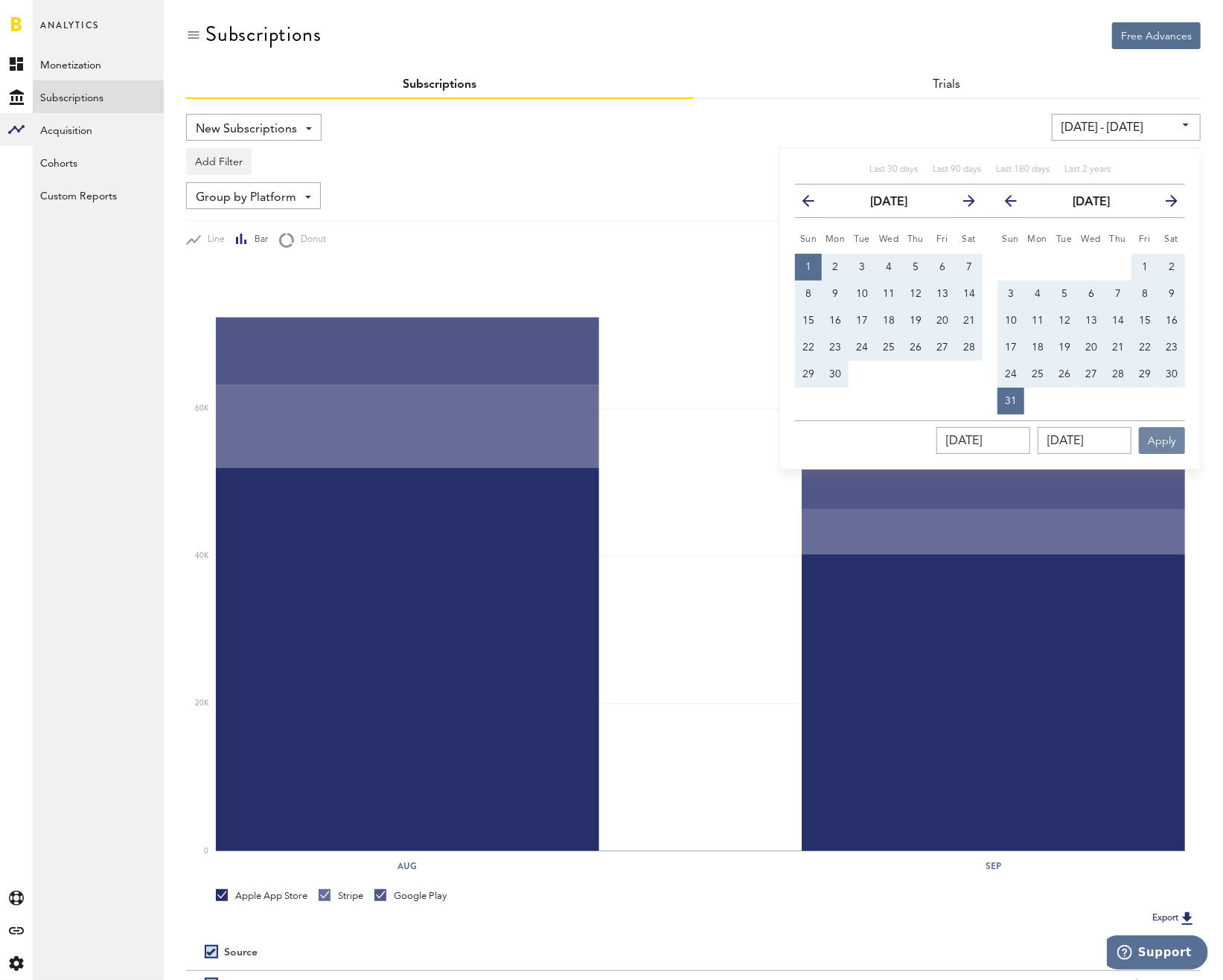
click at [1156, 437] on button "Apply" at bounding box center [1162, 440] width 46 height 26
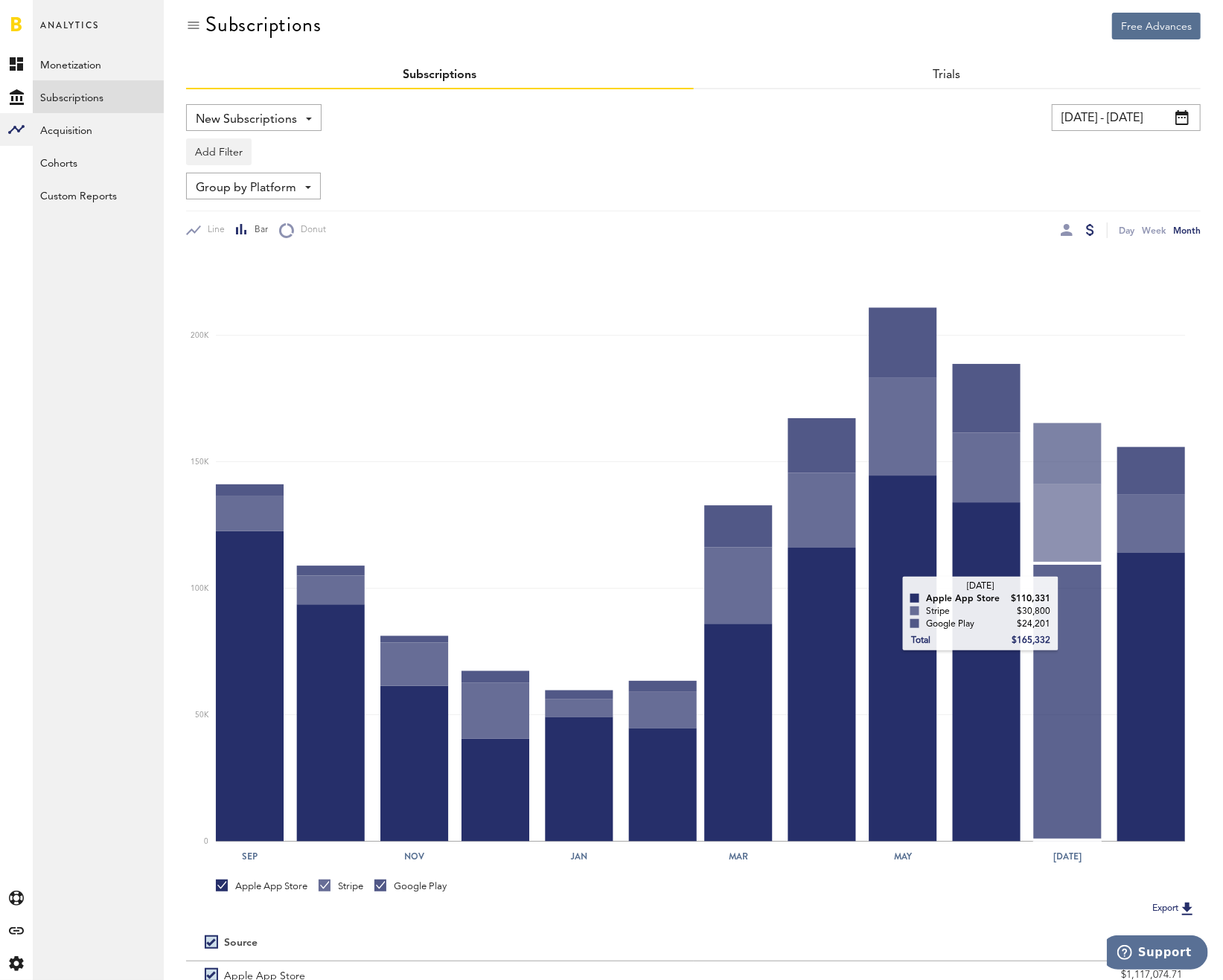
scroll to position [150, 0]
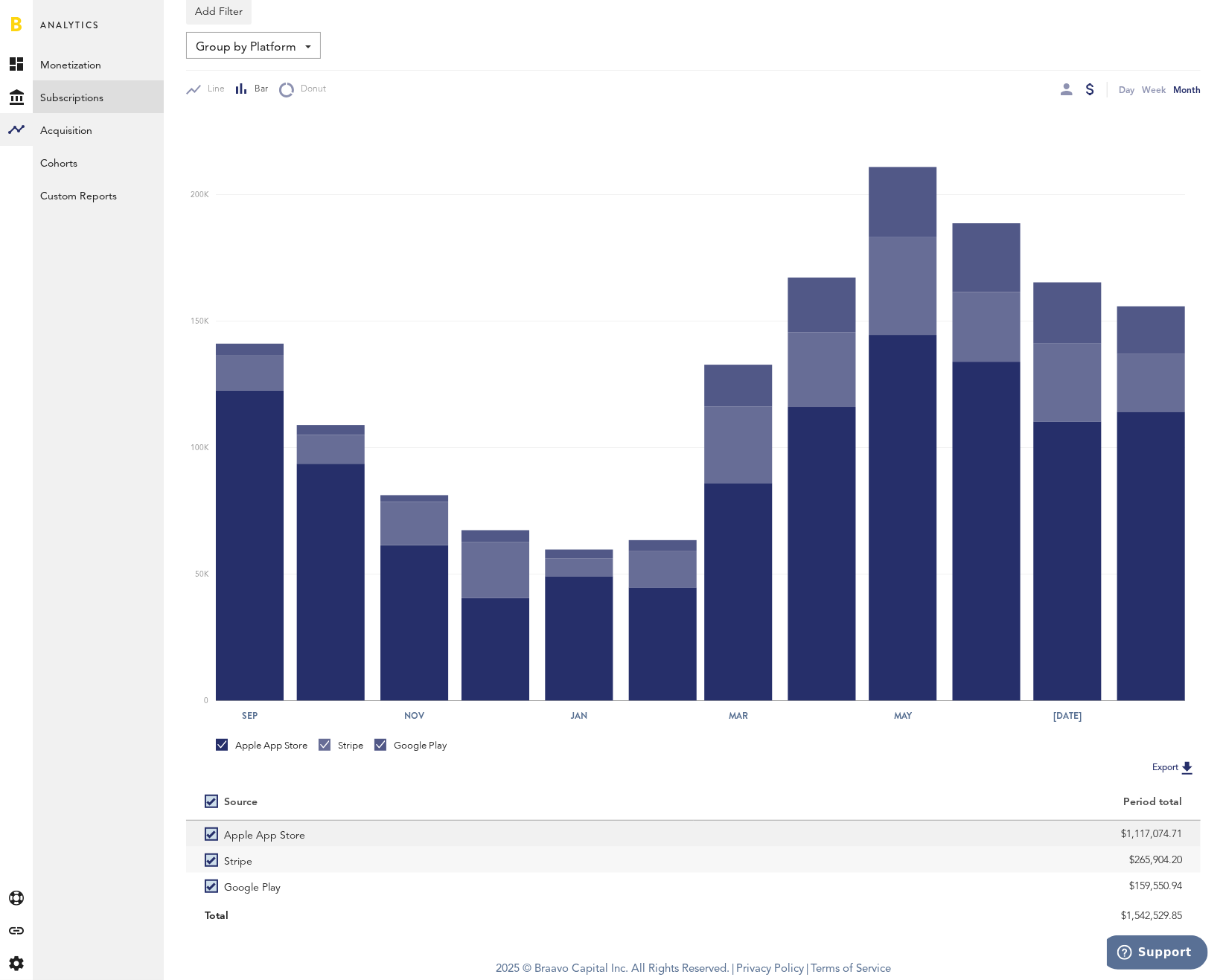
drag, startPoint x: 1104, startPoint y: 824, endPoint x: 1190, endPoint y: 833, distance: 86.5
click at [1190, 833] on div "$1,117,074.71" at bounding box center [947, 834] width 508 height 26
copy div "$1,117,074.71"
drag, startPoint x: 1117, startPoint y: 861, endPoint x: 1216, endPoint y: 871, distance: 99.5
click at [1216, 871] on div "Free Advances Subscriptions Subscriptions Trials New Subscriptions Revenue MRR …" at bounding box center [693, 401] width 1059 height 1102
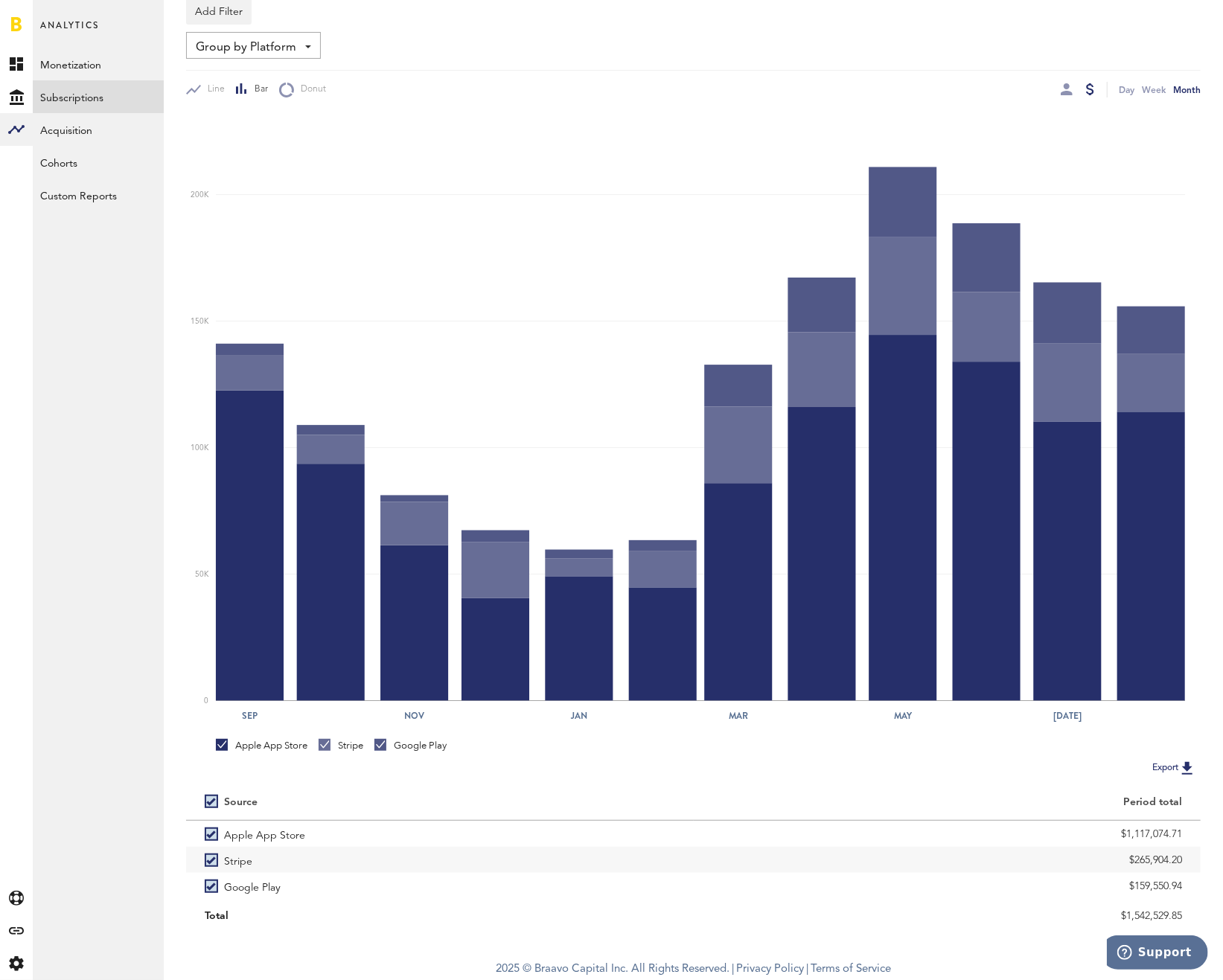
copy div "$265,904.20"
drag, startPoint x: 1107, startPoint y: 882, endPoint x: 1191, endPoint y: 888, distance: 84.2
click at [1191, 888] on div "$159,550.94" at bounding box center [947, 886] width 508 height 26
copy div "$159,550.94"
